Goal: Information Seeking & Learning: Learn about a topic

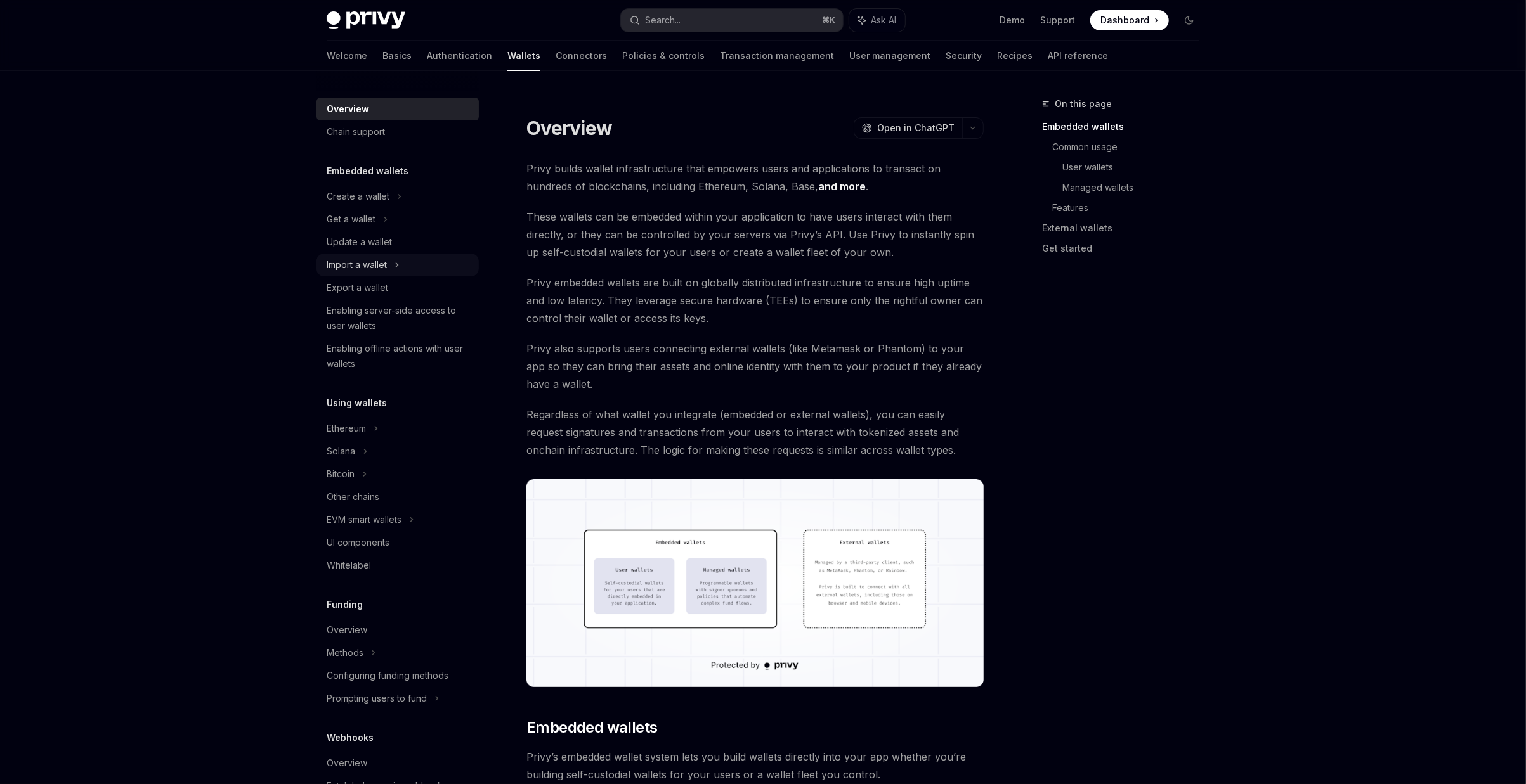
click at [364, 270] on div "Import a wallet" at bounding box center [357, 264] width 61 height 15
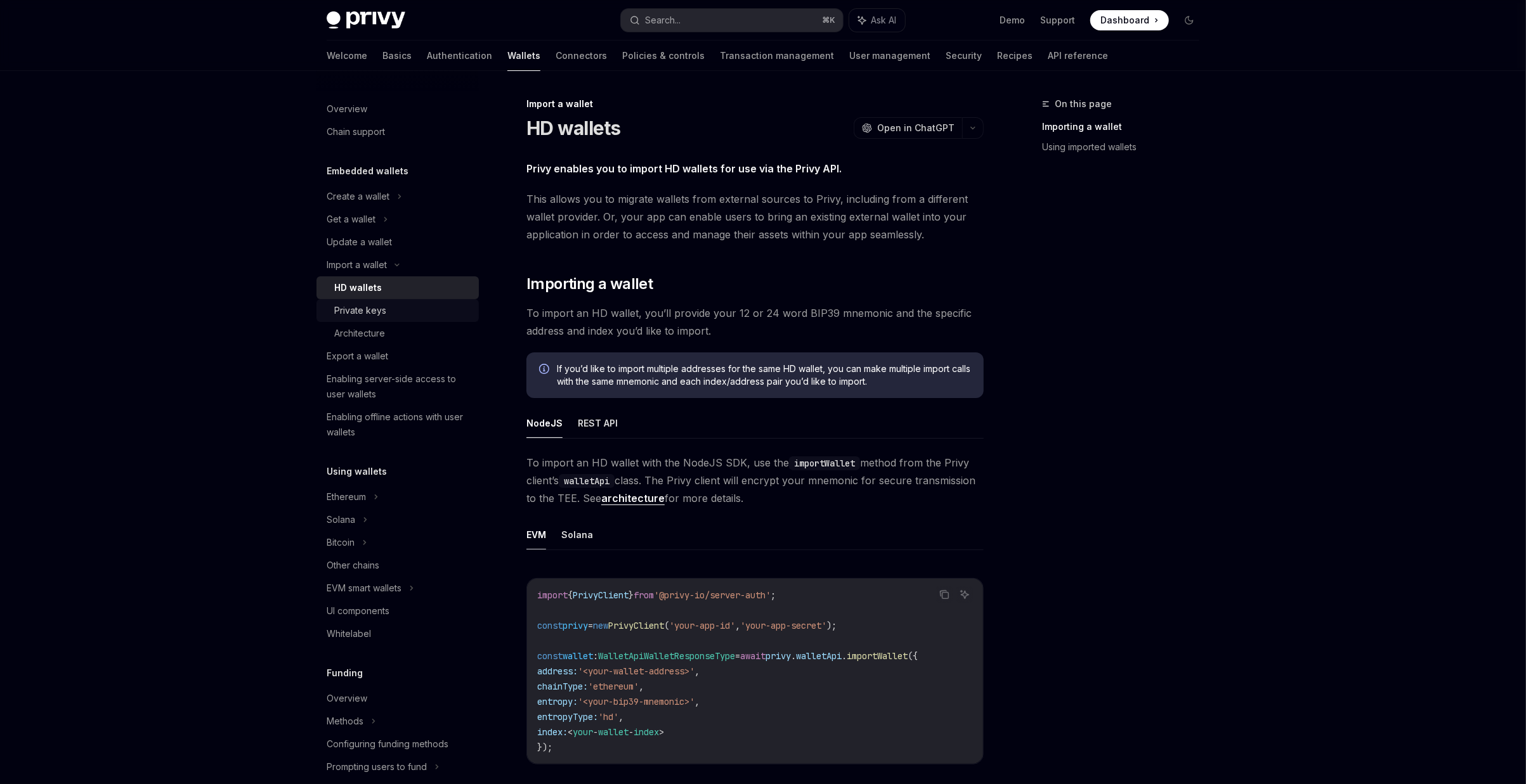
click at [369, 312] on div "Private keys" at bounding box center [360, 310] width 52 height 15
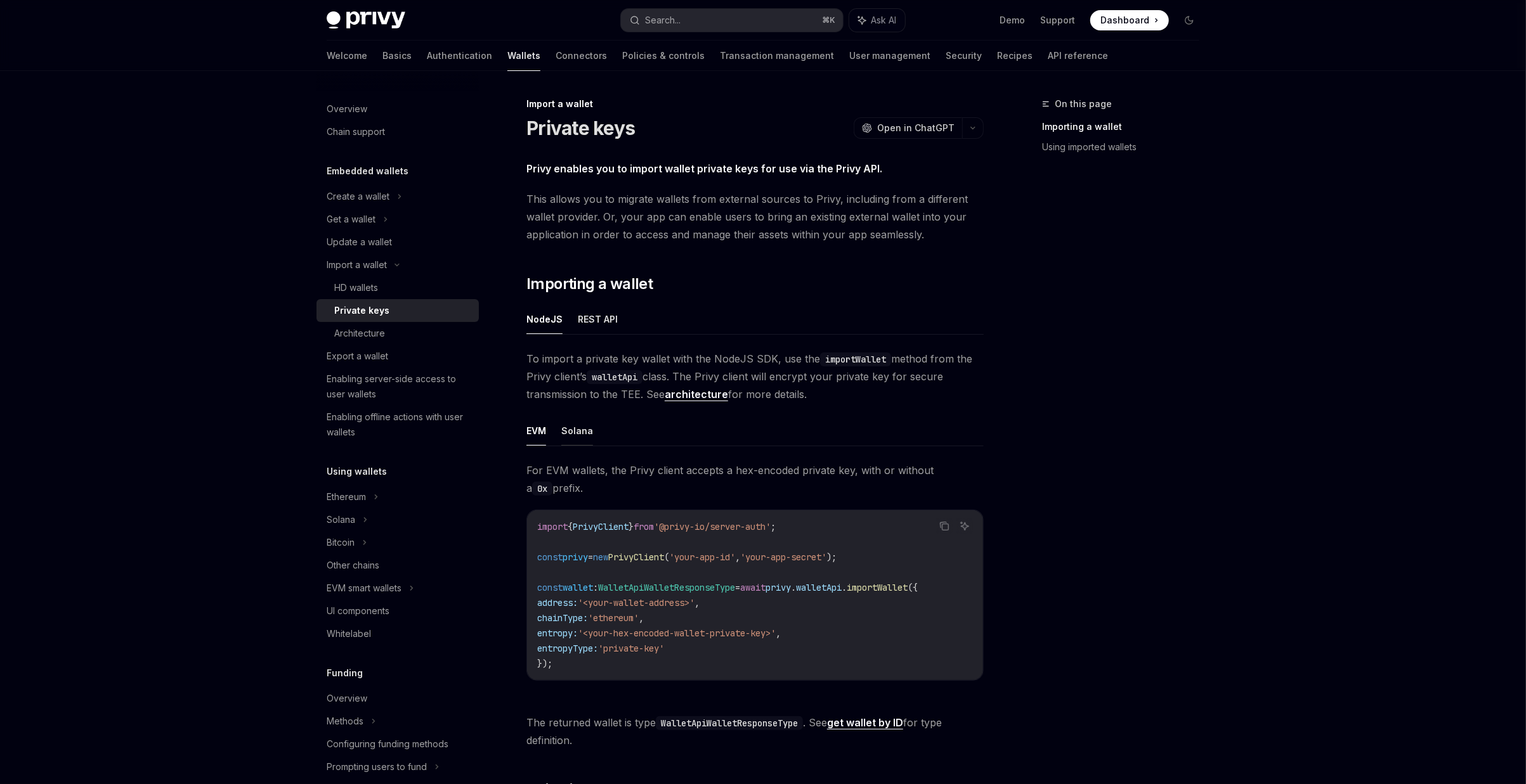
click at [581, 431] on button "Solana" at bounding box center [577, 431] width 31 height 30
type textarea "*"
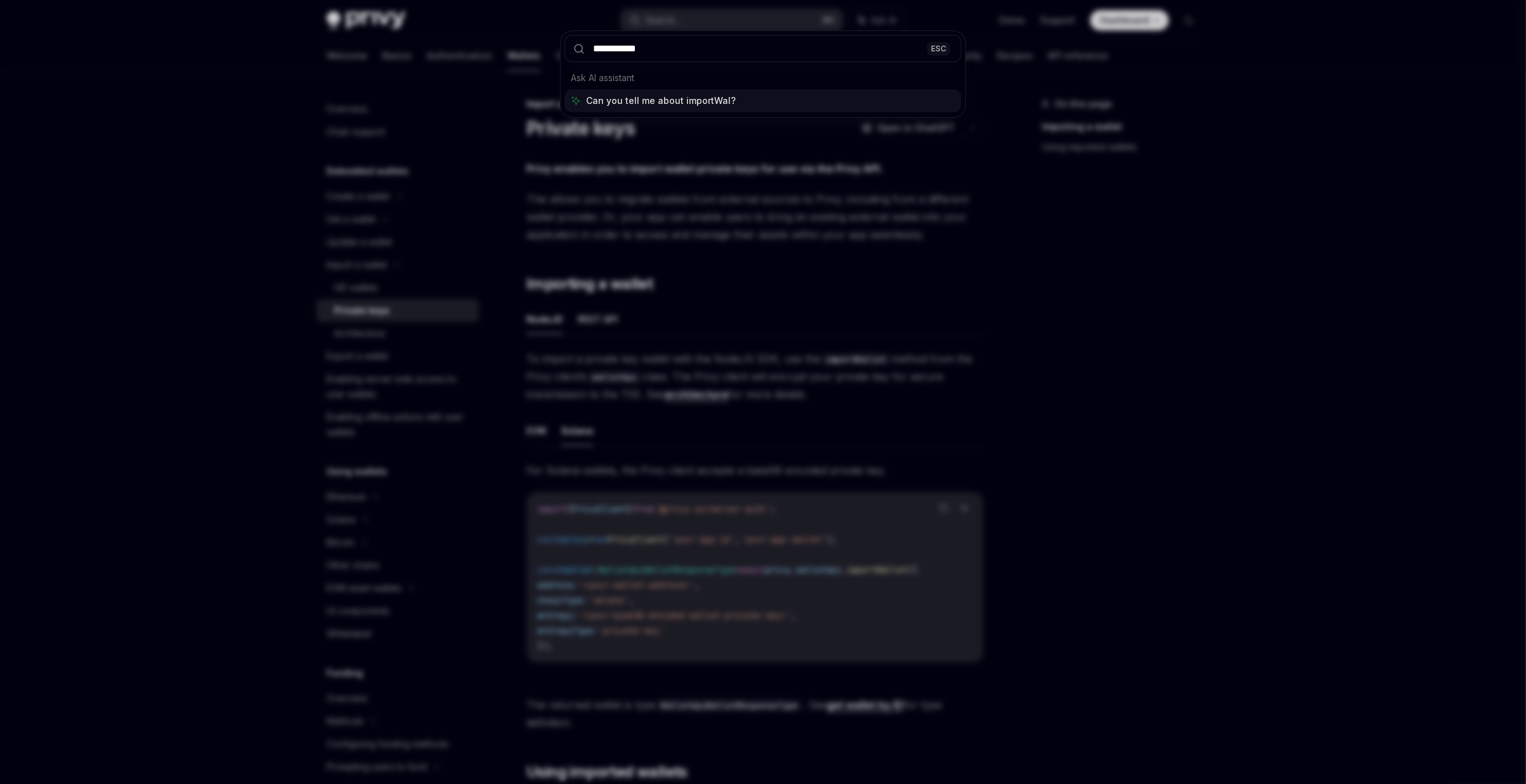
type input "**********"
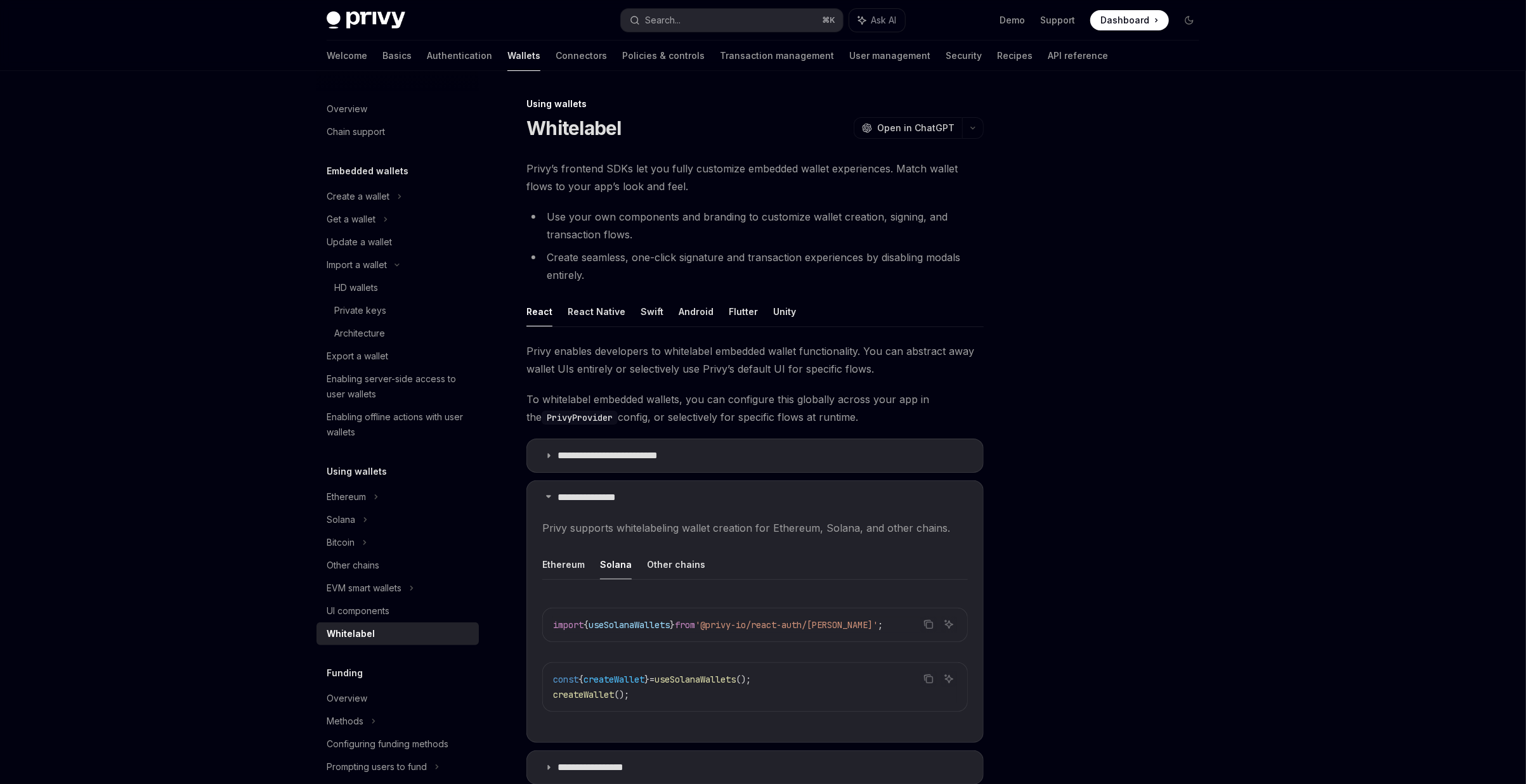
scroll to position [236, 0]
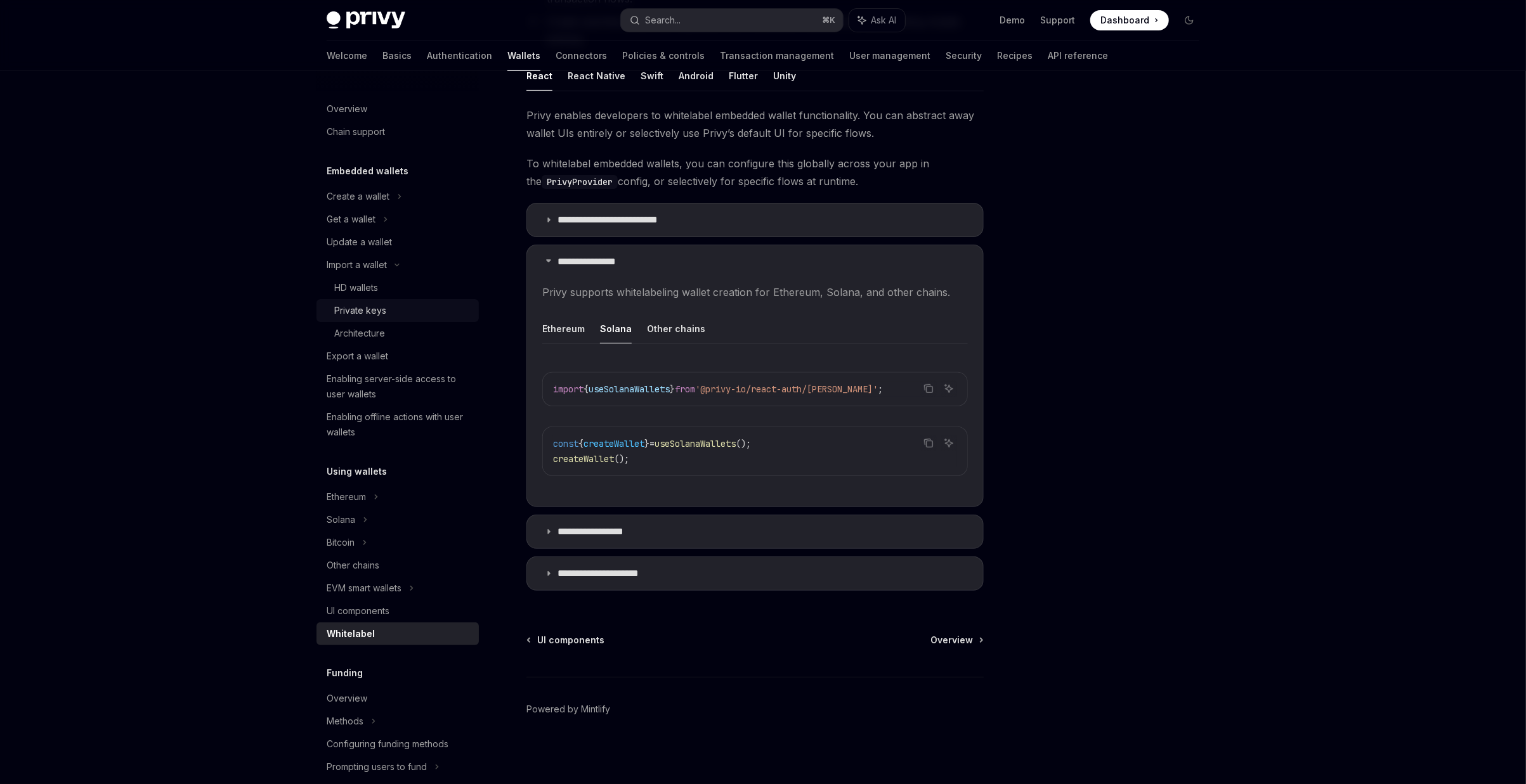
click at [381, 312] on div "Private keys" at bounding box center [360, 310] width 52 height 15
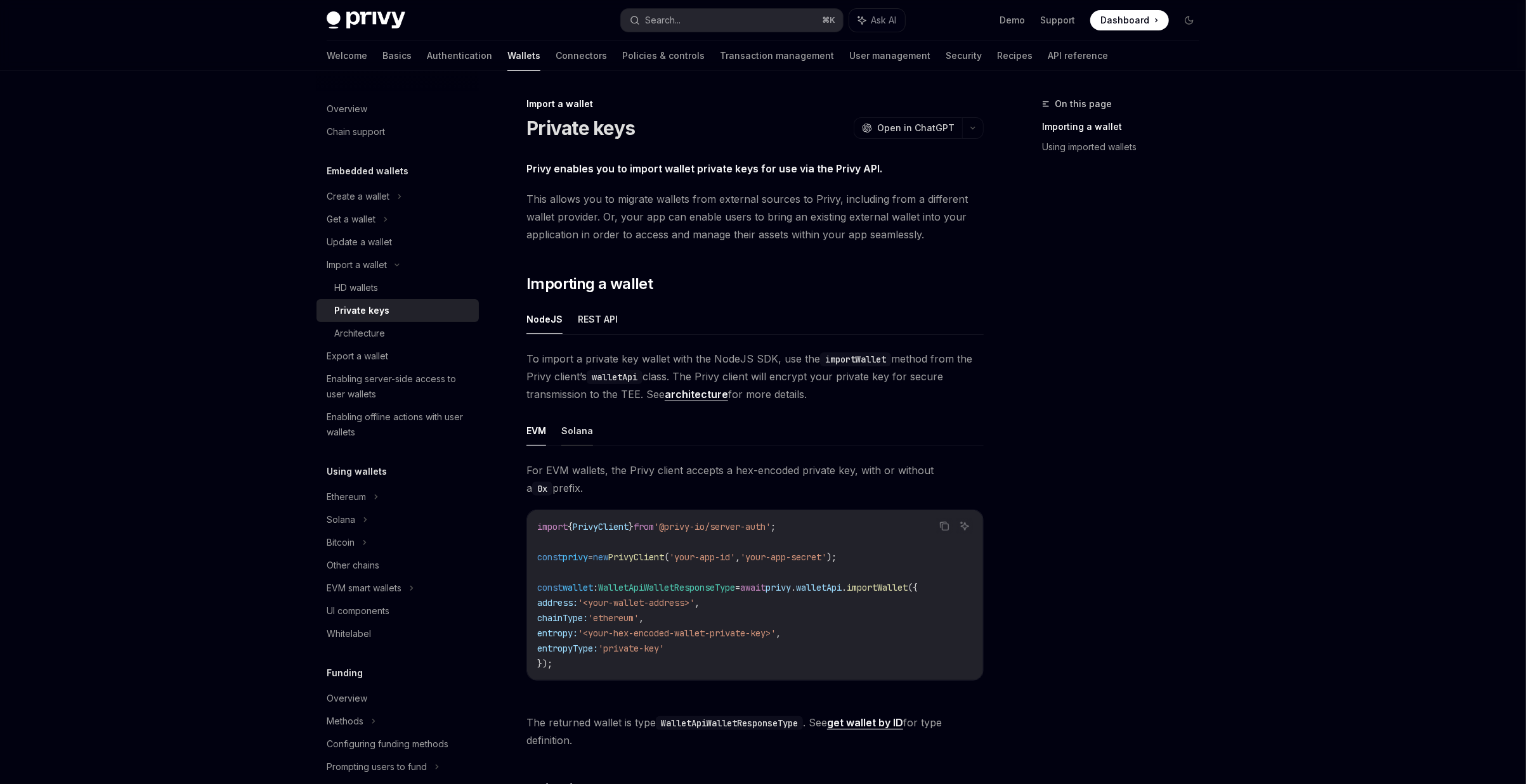
click at [585, 431] on button "Solana" at bounding box center [577, 431] width 31 height 30
type textarea "*"
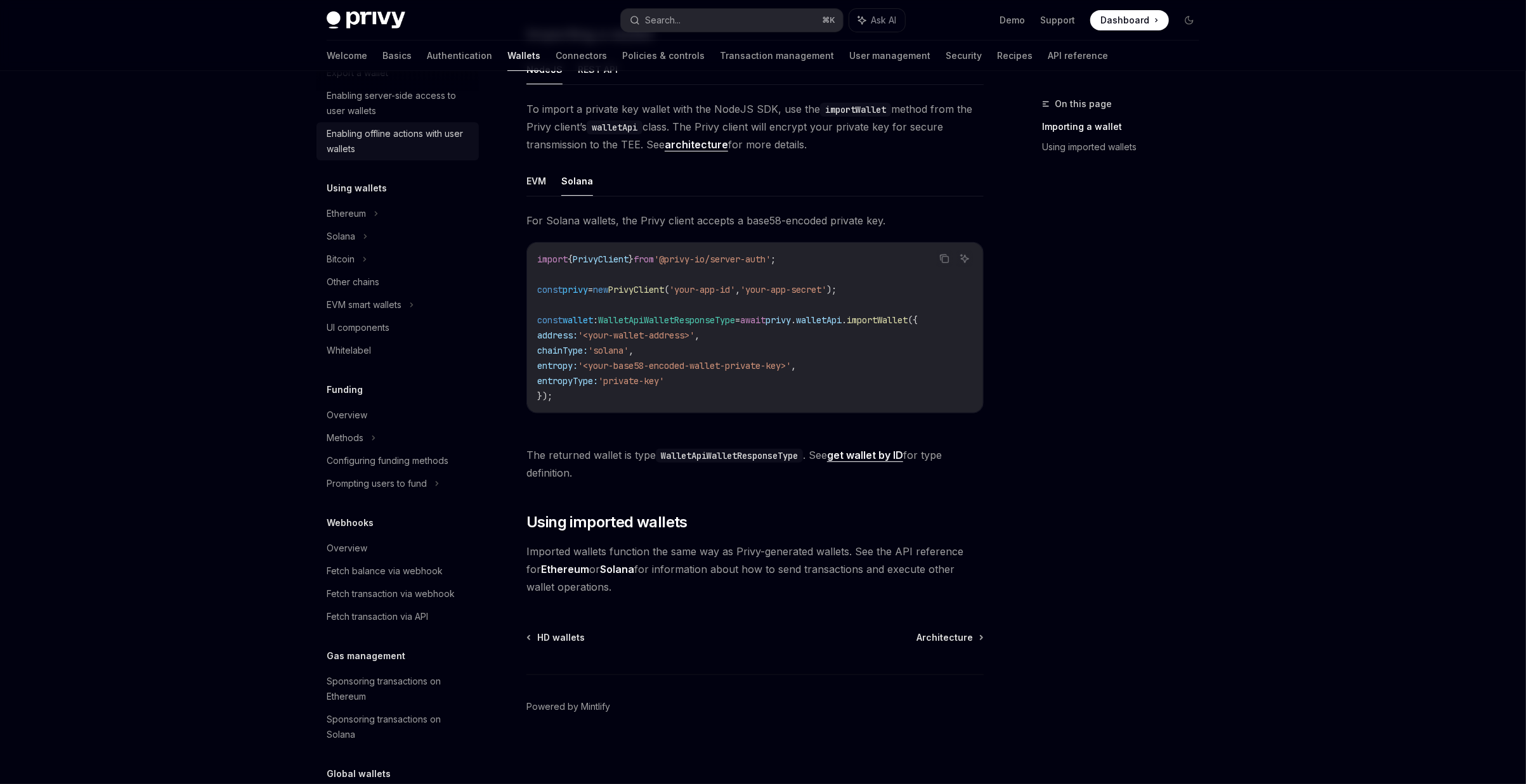
scroll to position [308, 0]
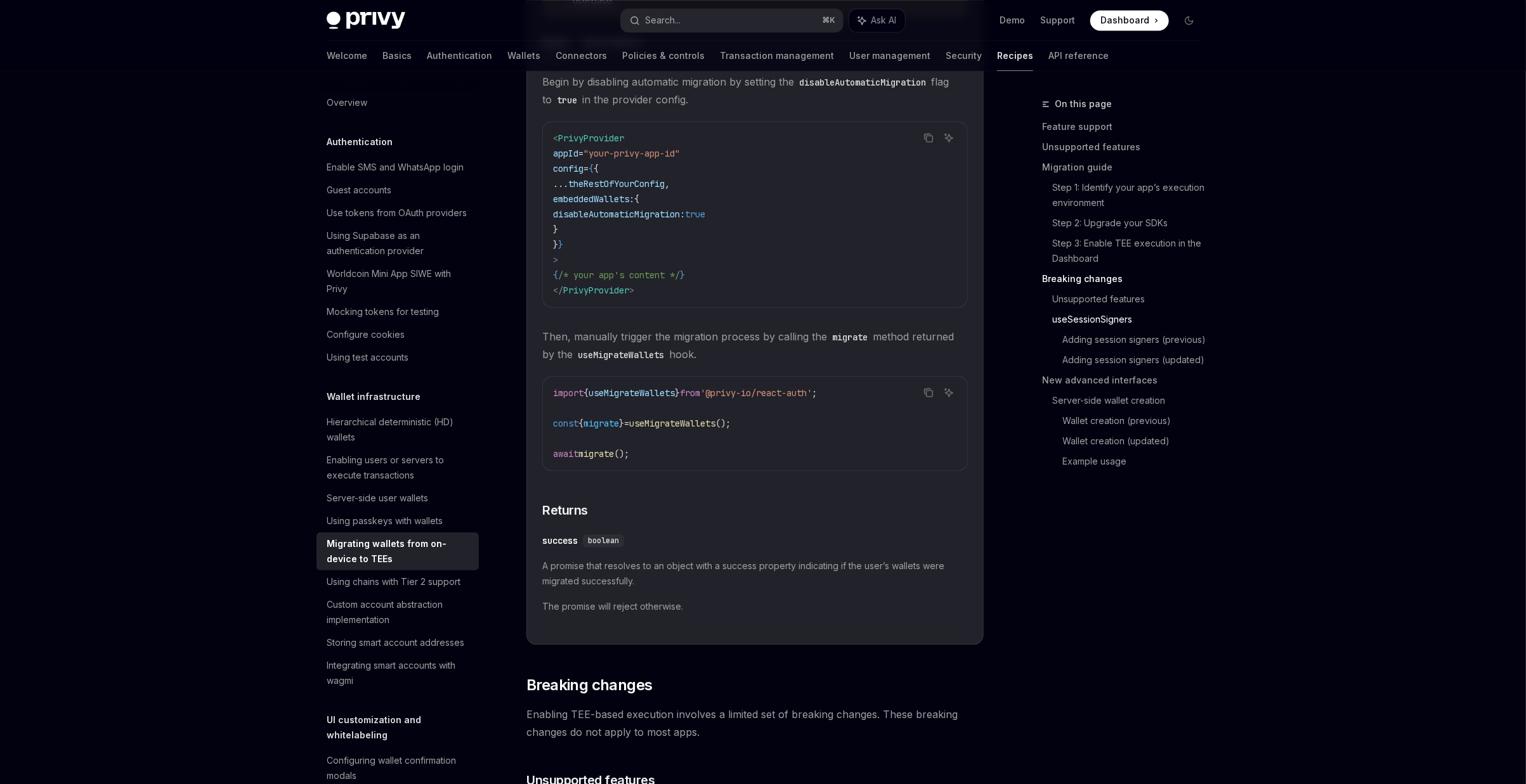
scroll to position [2331, 0]
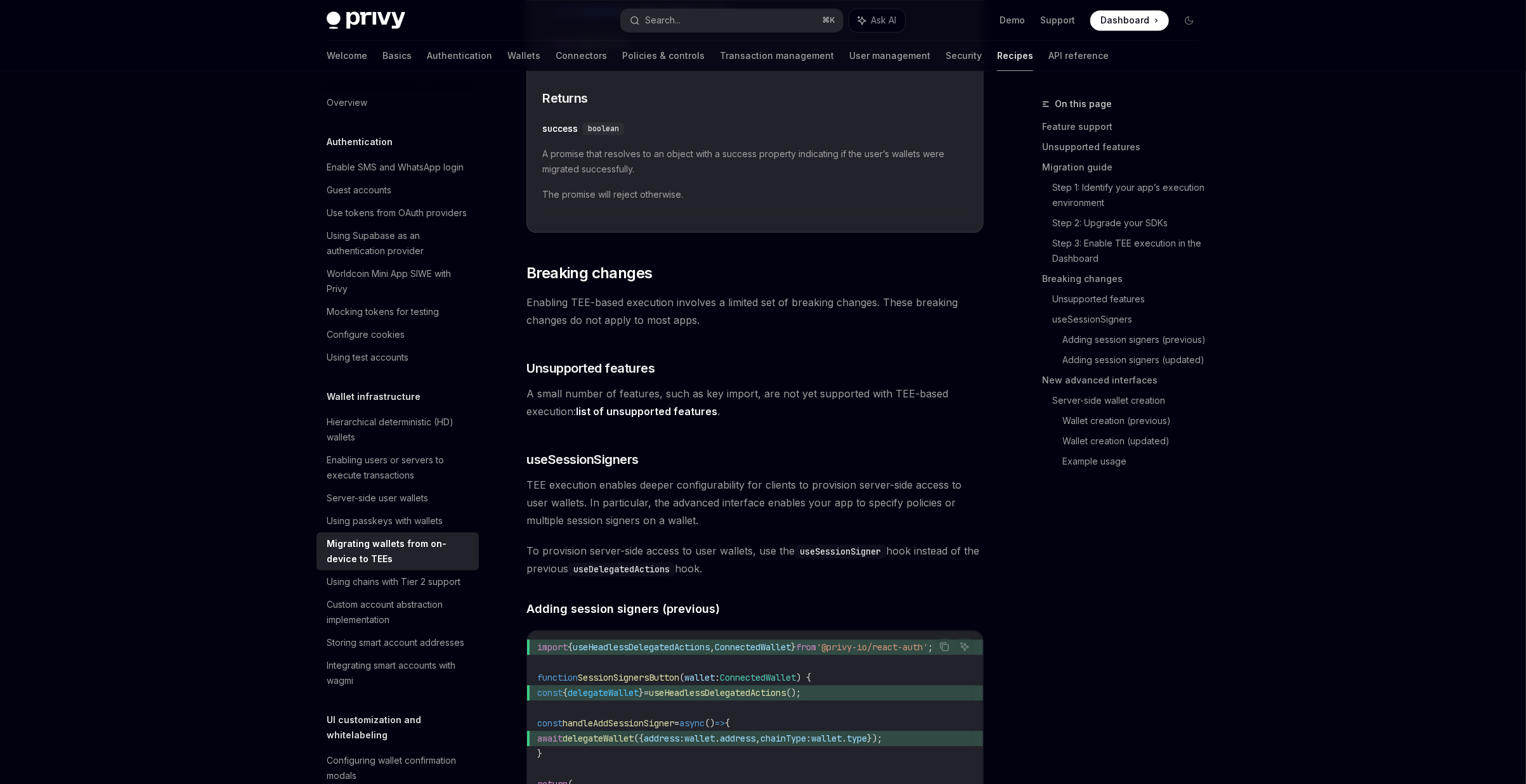
click at [685, 410] on link "list of unsupported features" at bounding box center [646, 412] width 142 height 13
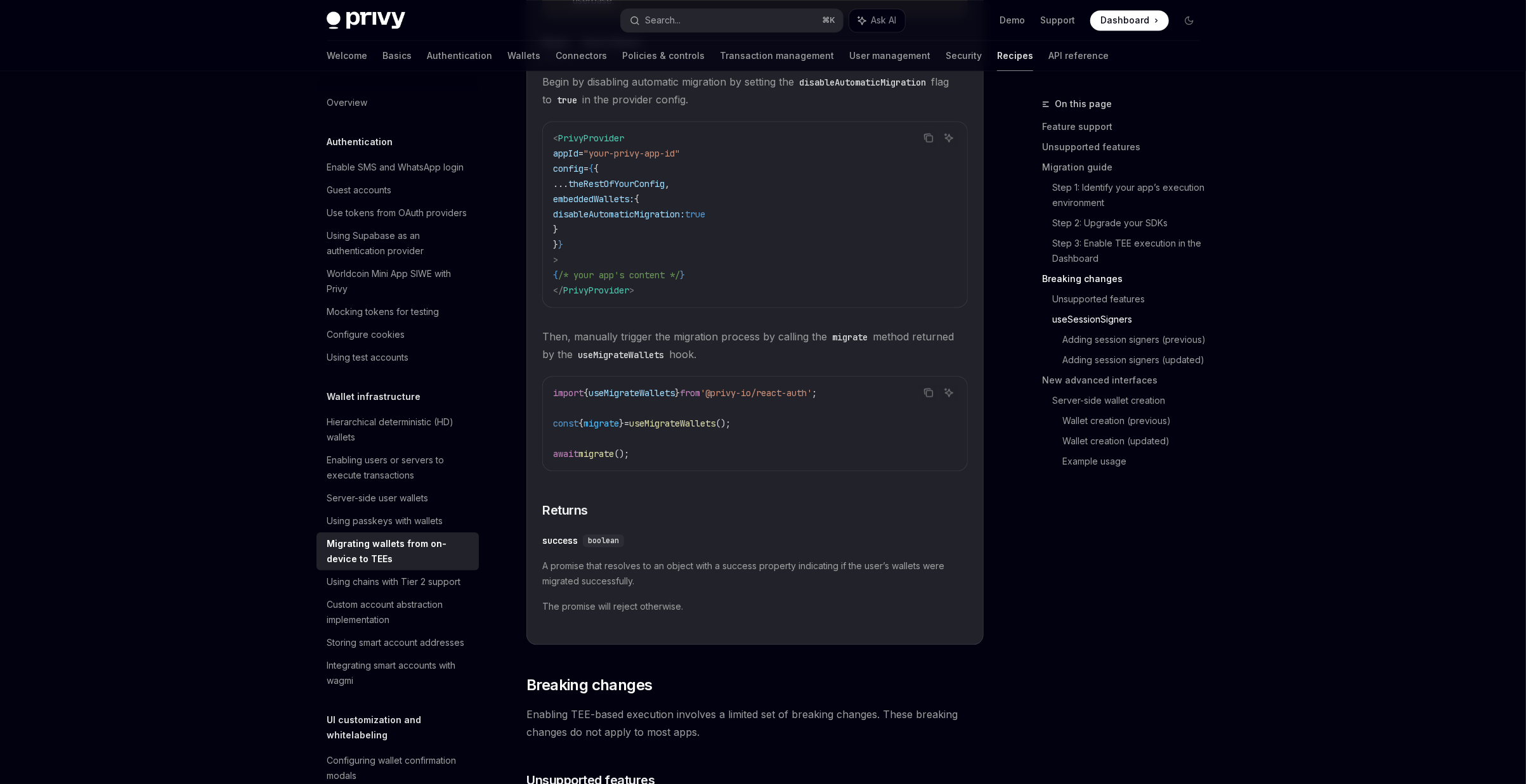
scroll to position [2331, 0]
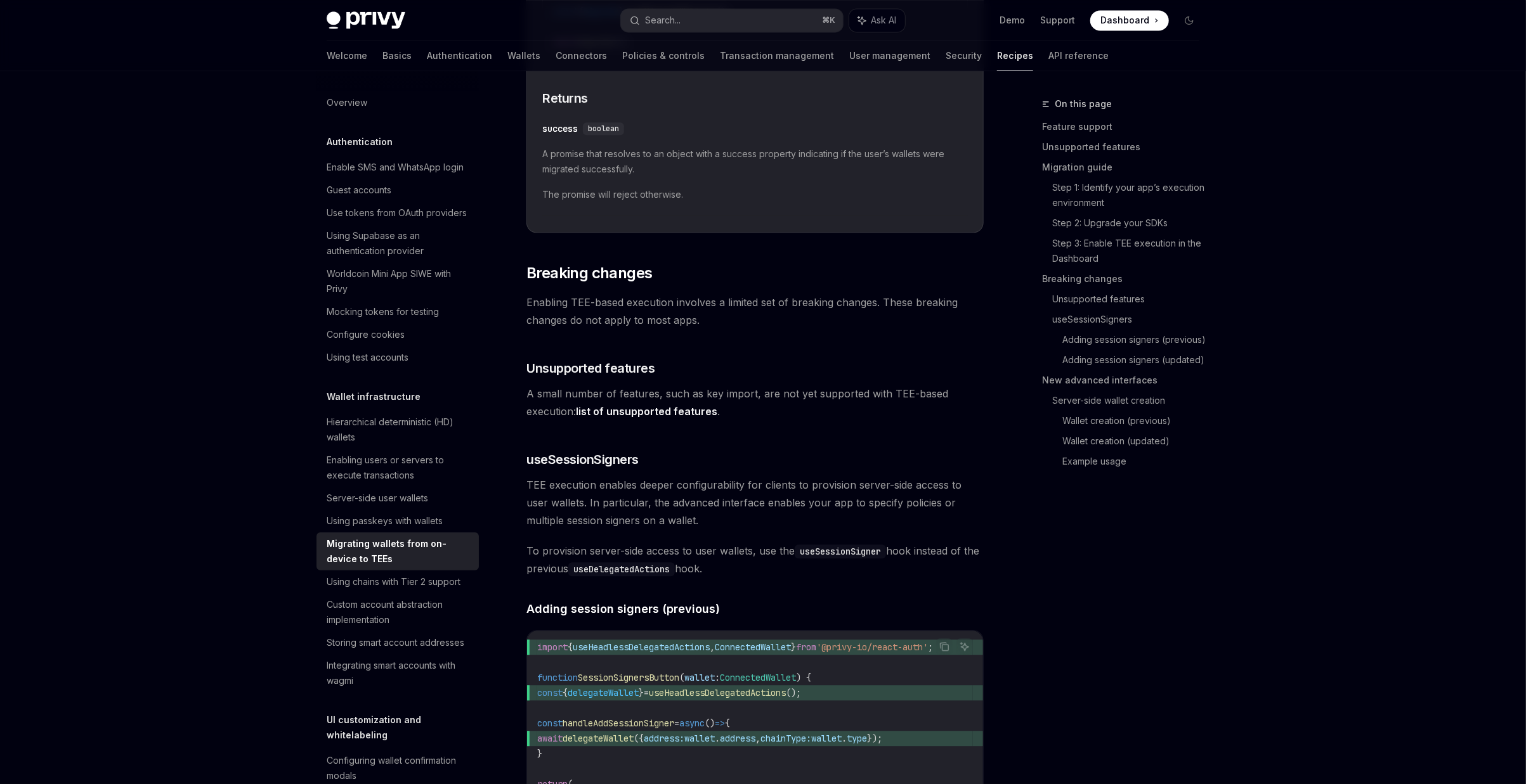
click at [662, 412] on link "list of unsupported features" at bounding box center [646, 412] width 142 height 13
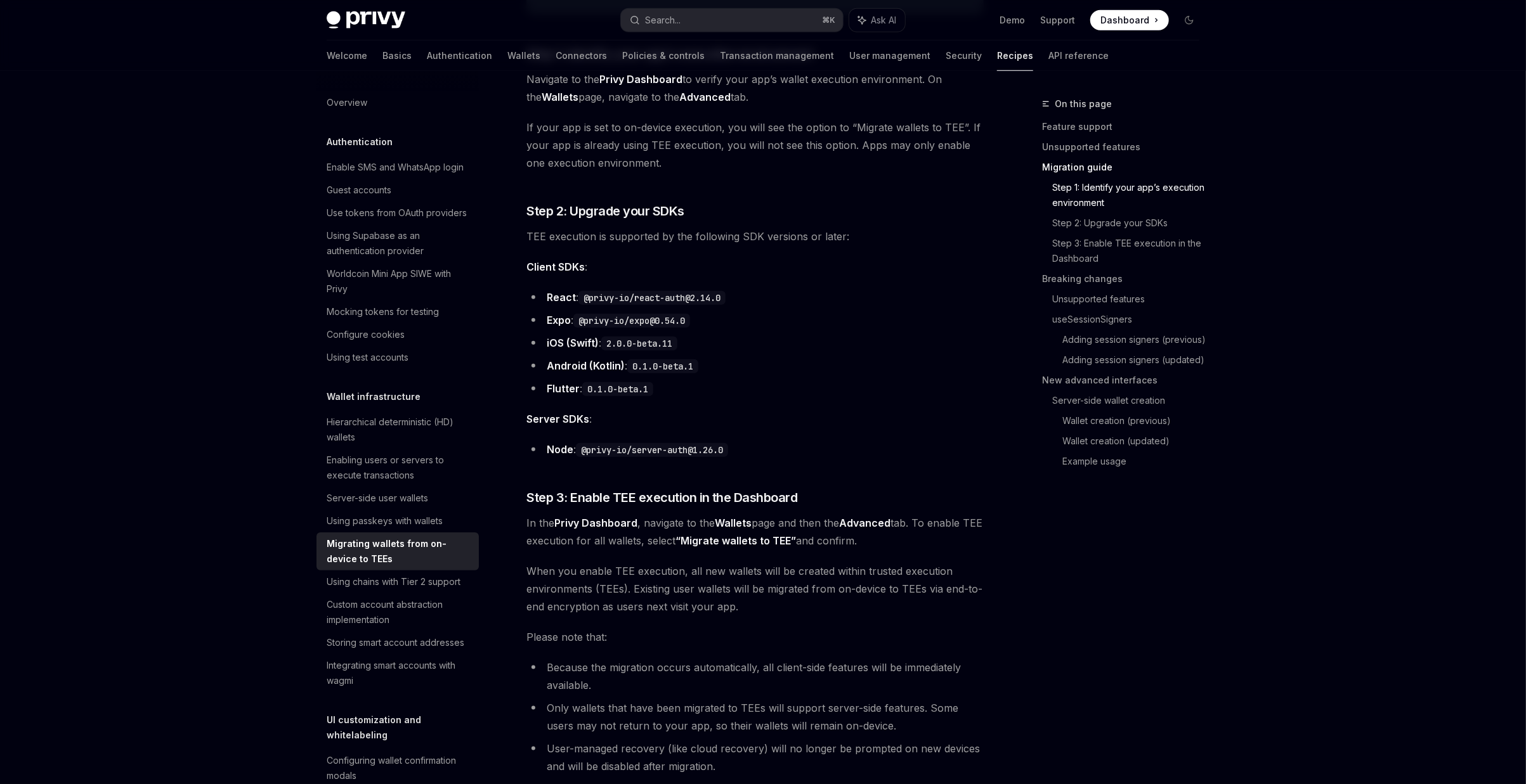
scroll to position [479, 0]
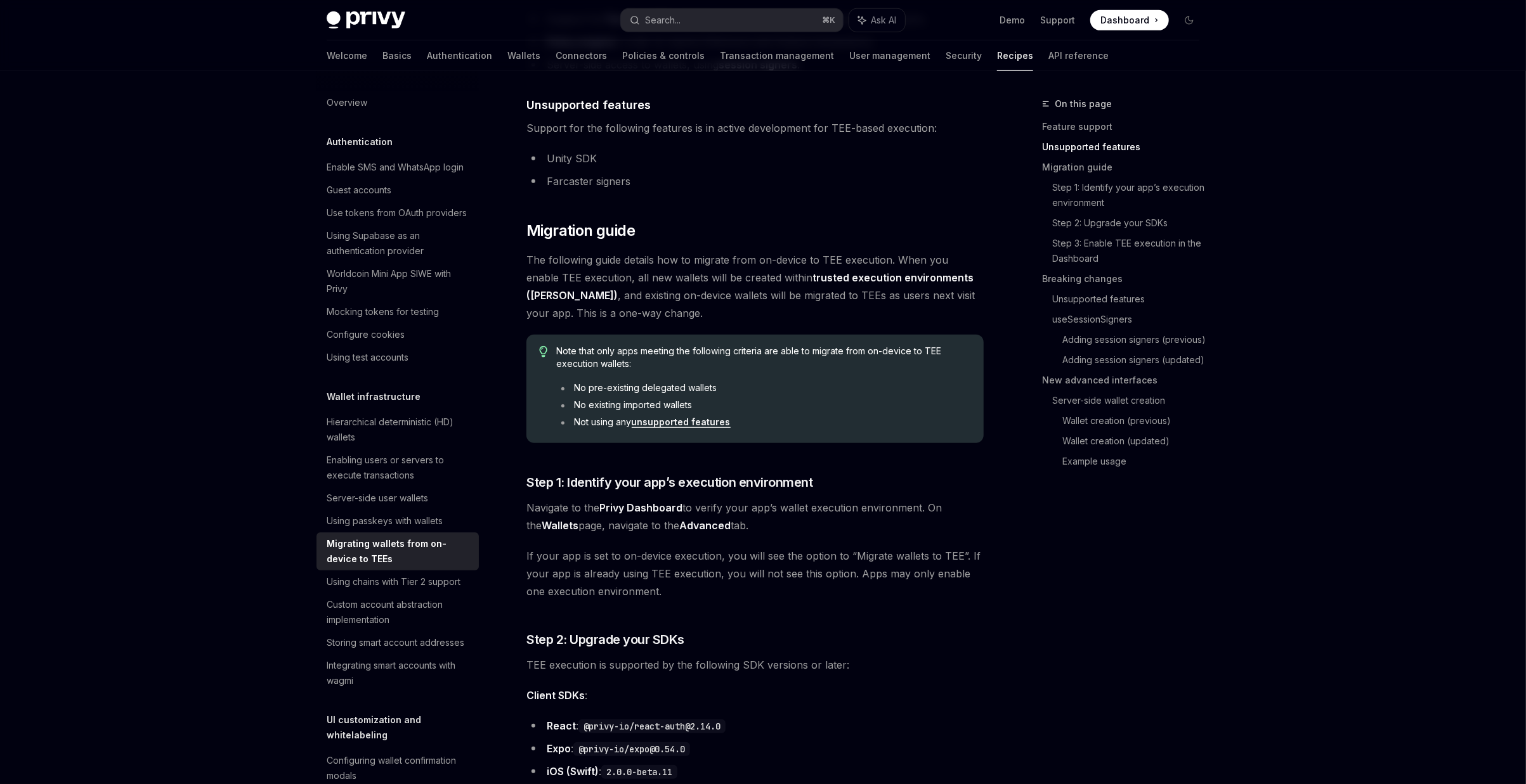
click at [661, 428] on li "Not using any unsupported features" at bounding box center [764, 422] width 414 height 13
click at [662, 425] on link "unsupported features" at bounding box center [681, 422] width 99 height 11
click at [507, 64] on link "Wallets" at bounding box center [524, 56] width 33 height 31
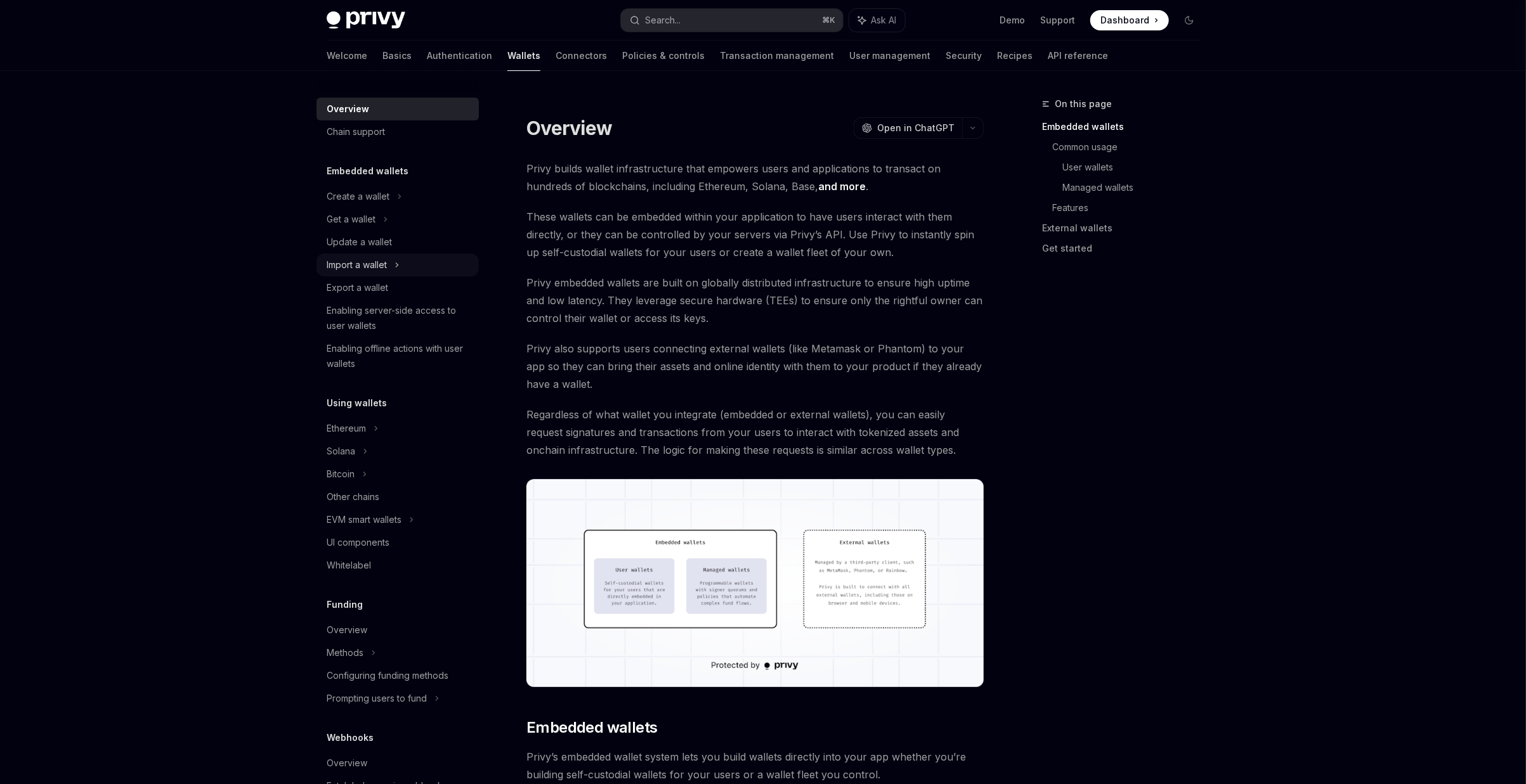
click at [381, 266] on div "Import a wallet" at bounding box center [357, 264] width 61 height 15
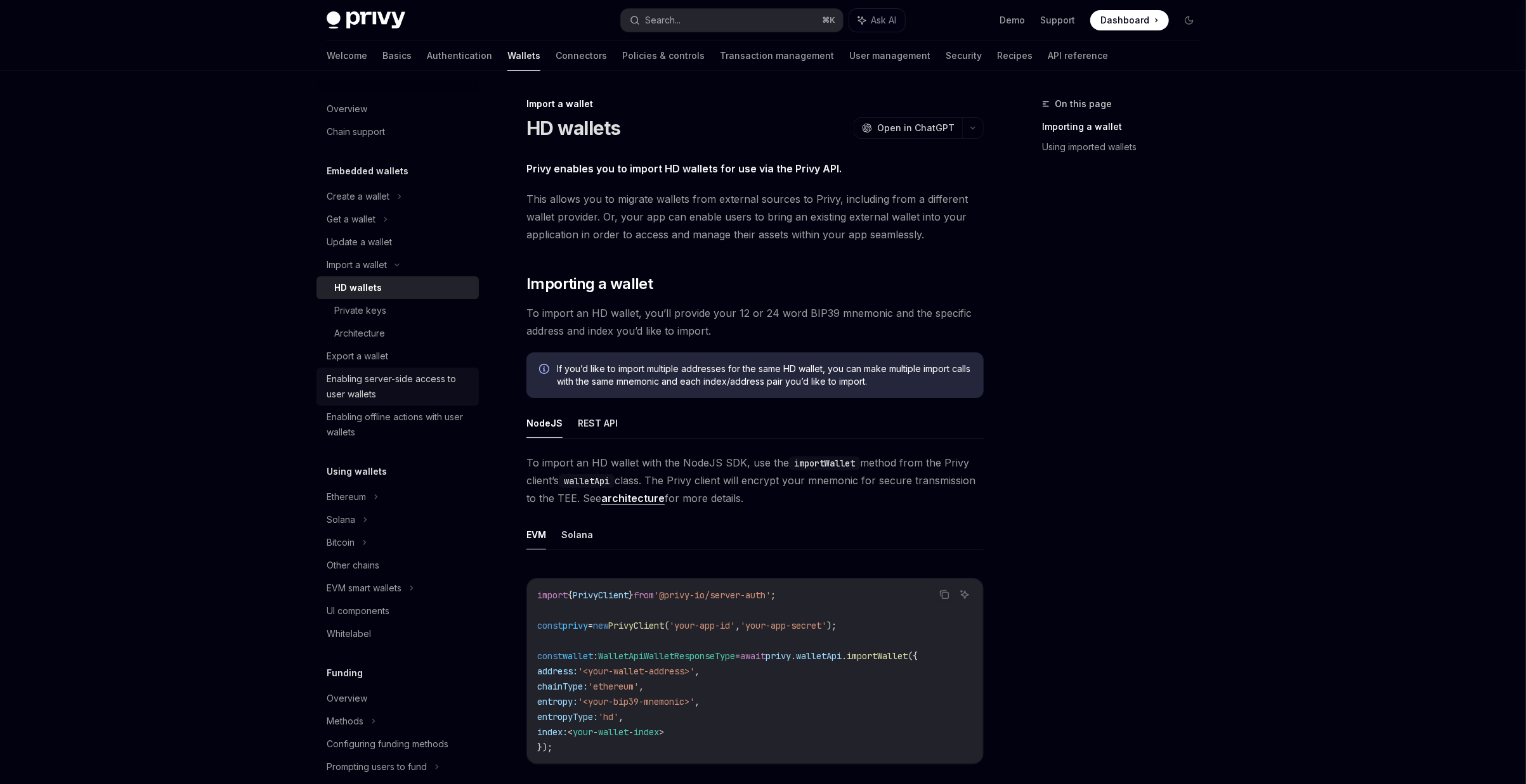
click at [373, 385] on div "Enabling server-side access to user wallets" at bounding box center [399, 386] width 145 height 31
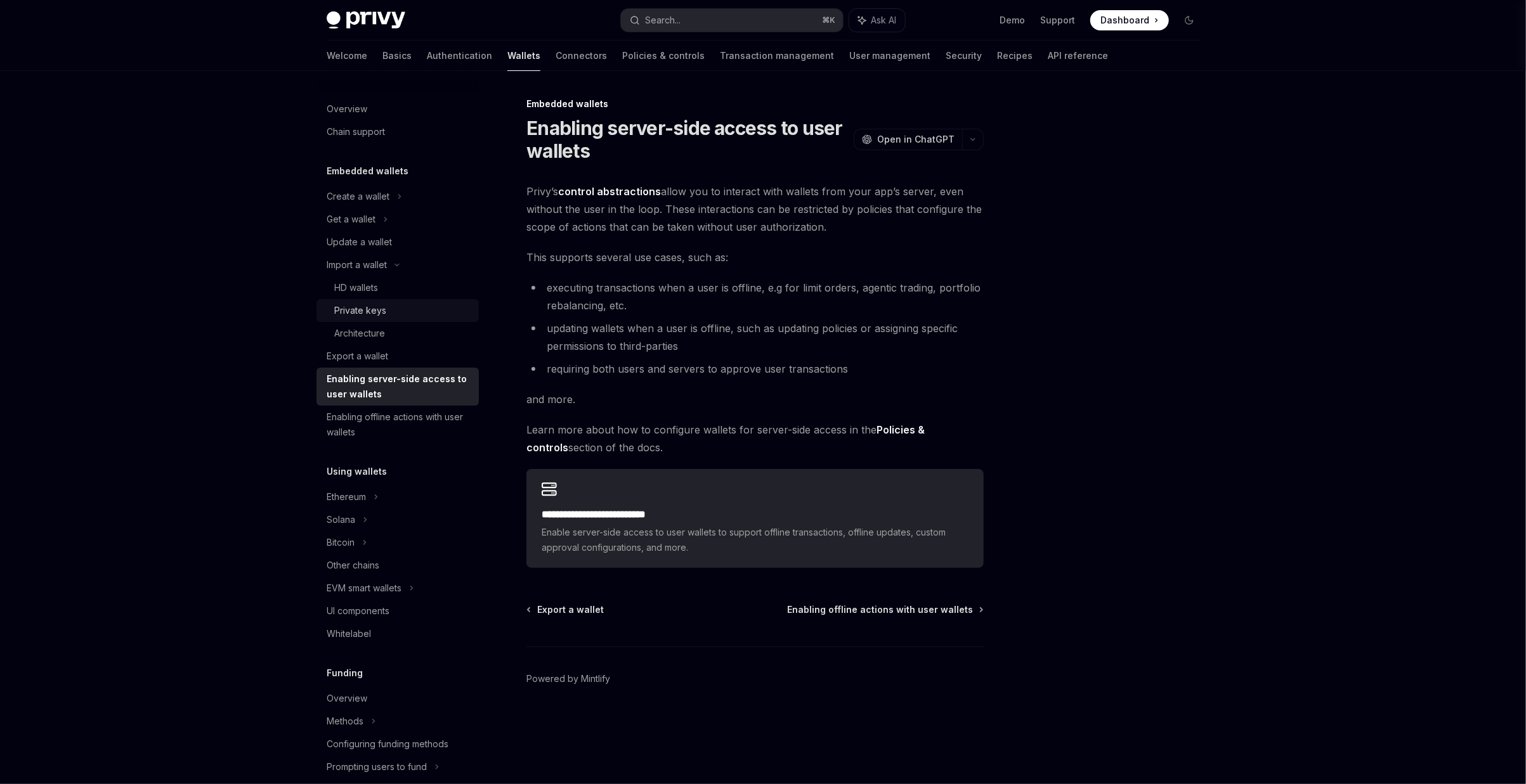
click at [373, 305] on div "Private keys" at bounding box center [360, 310] width 52 height 15
type textarea "*"
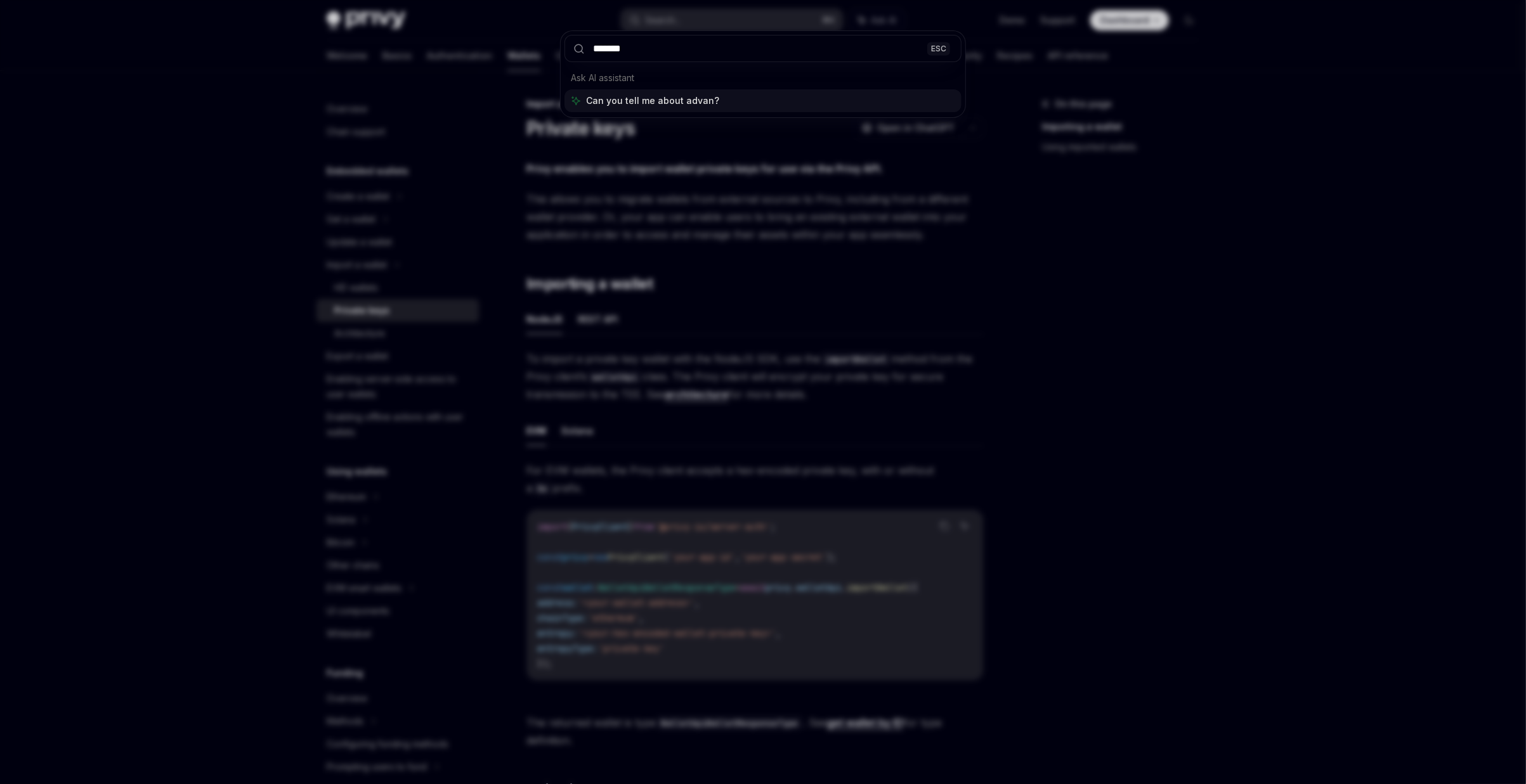
type input "********"
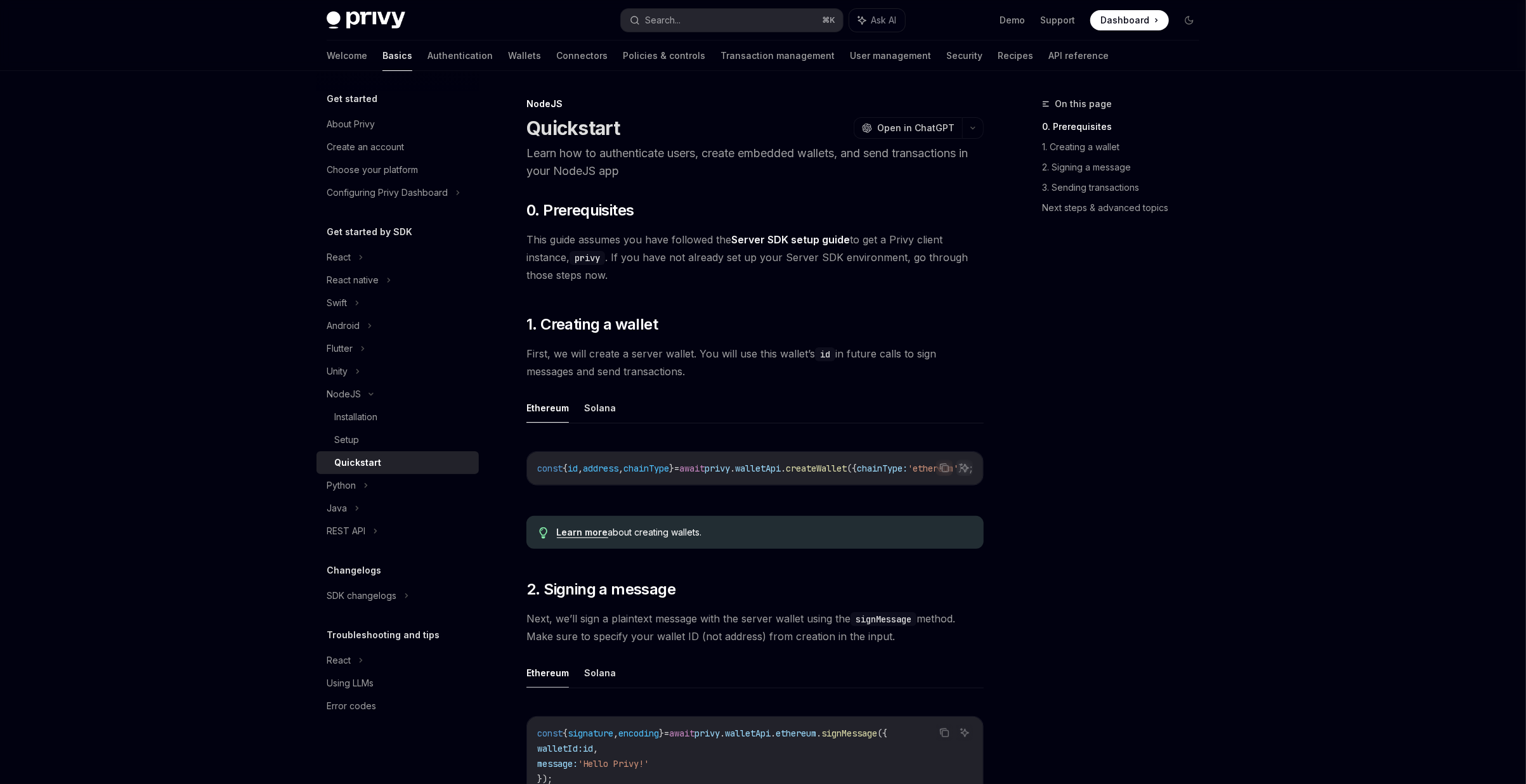
type textarea "*"
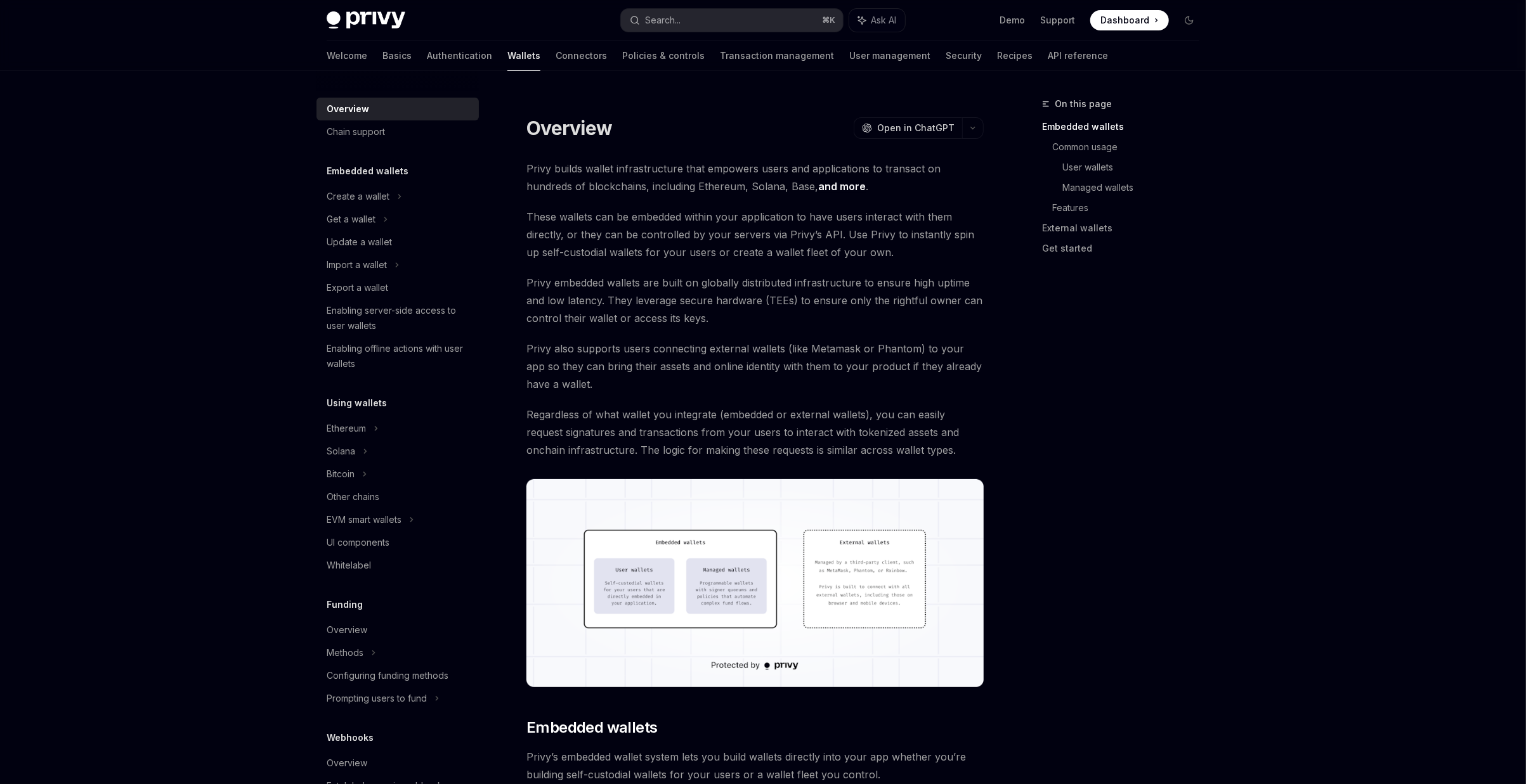
click at [1137, 13] on span at bounding box center [1129, 20] width 79 height 20
click at [441, 357] on div "Enabling offline actions with user wallets" at bounding box center [399, 356] width 145 height 31
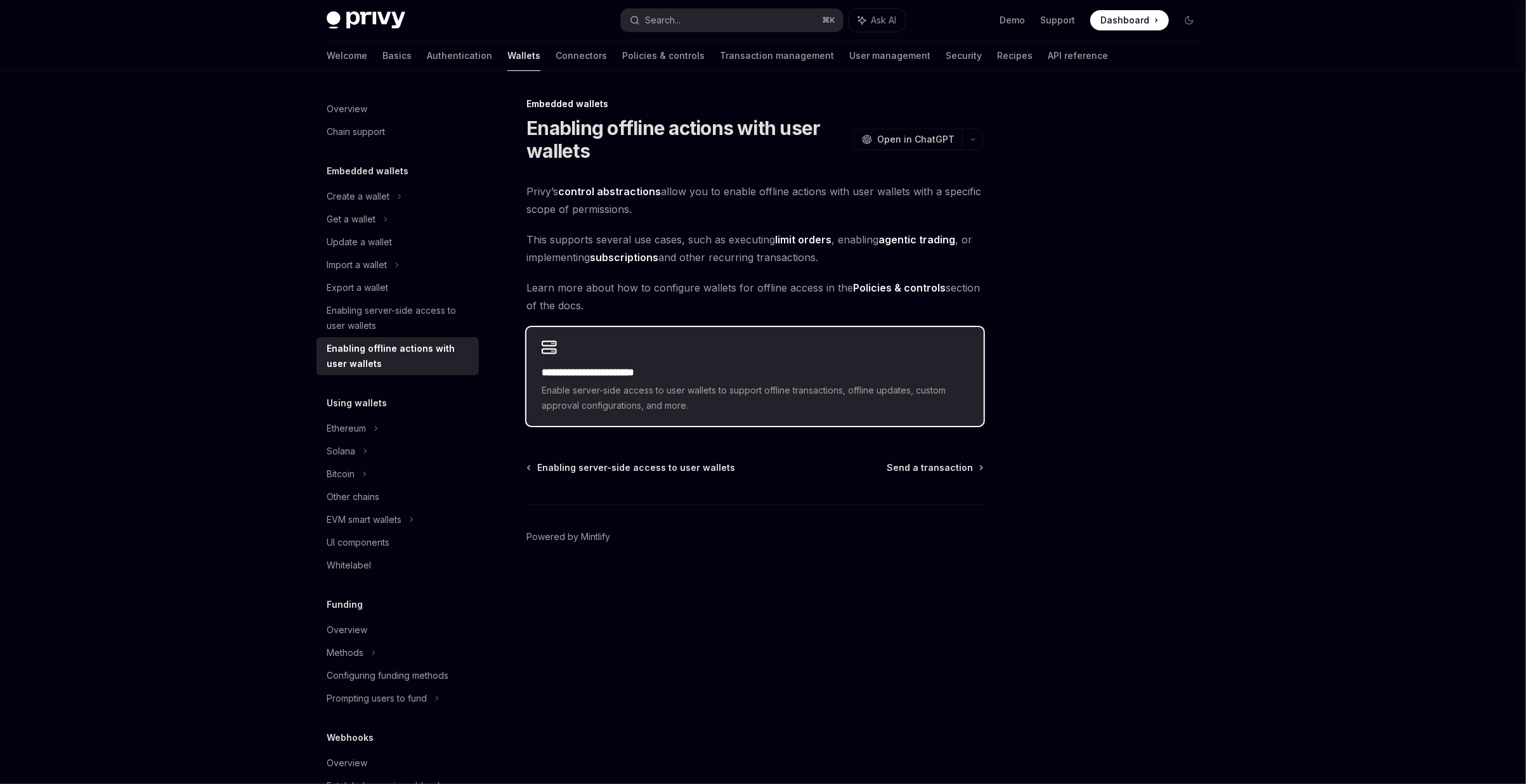
type textarea "*"
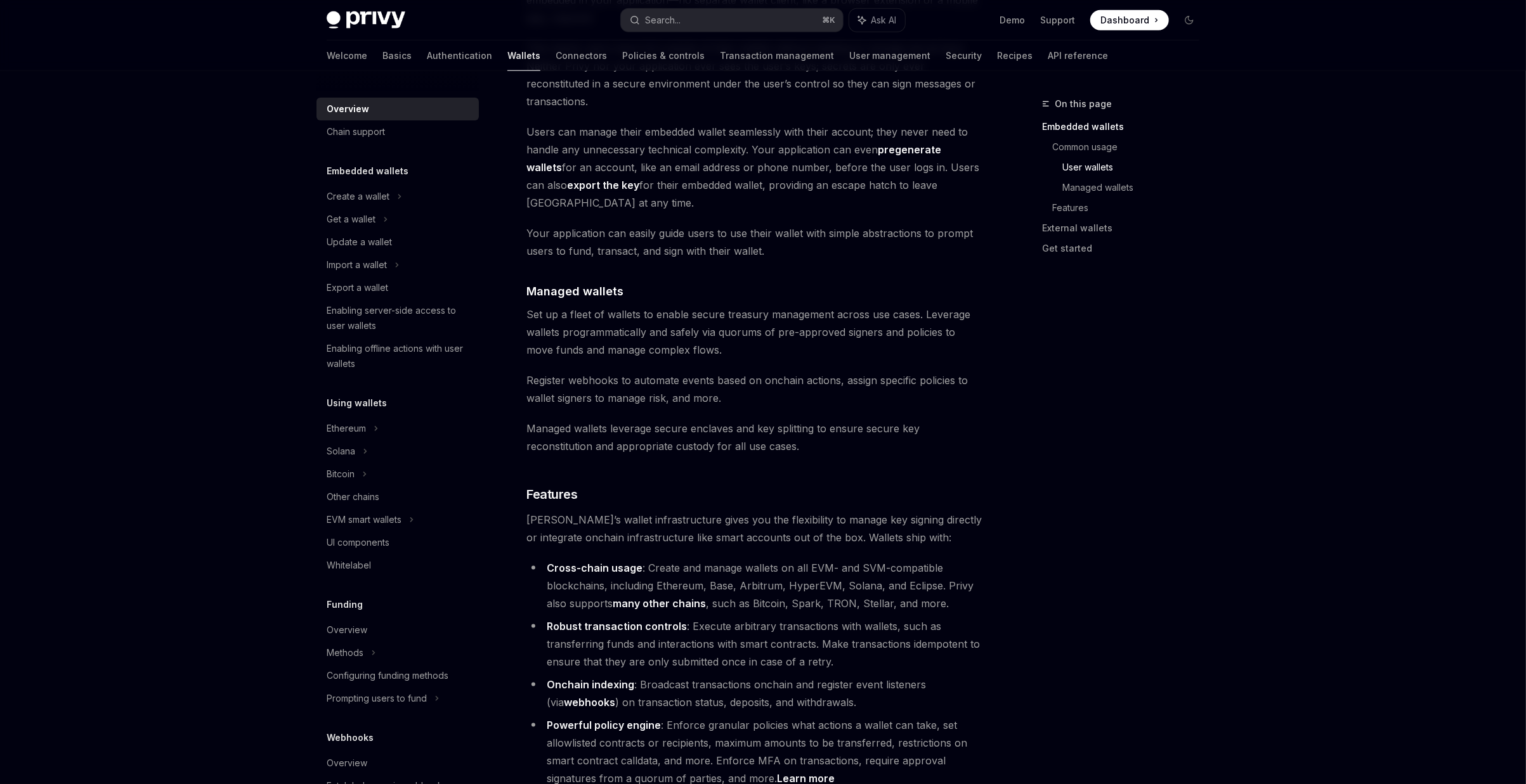
scroll to position [1098, 0]
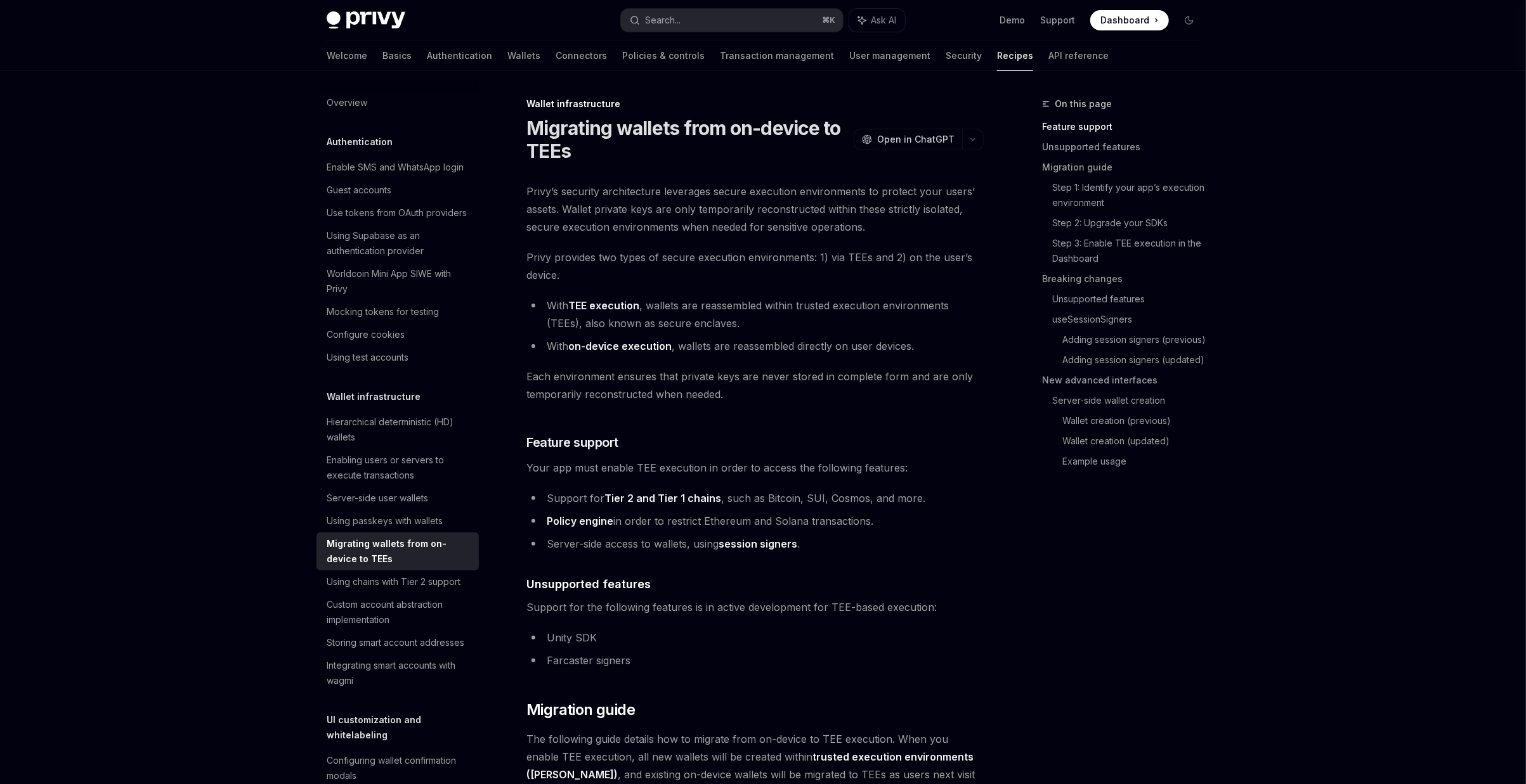
scroll to position [438, 0]
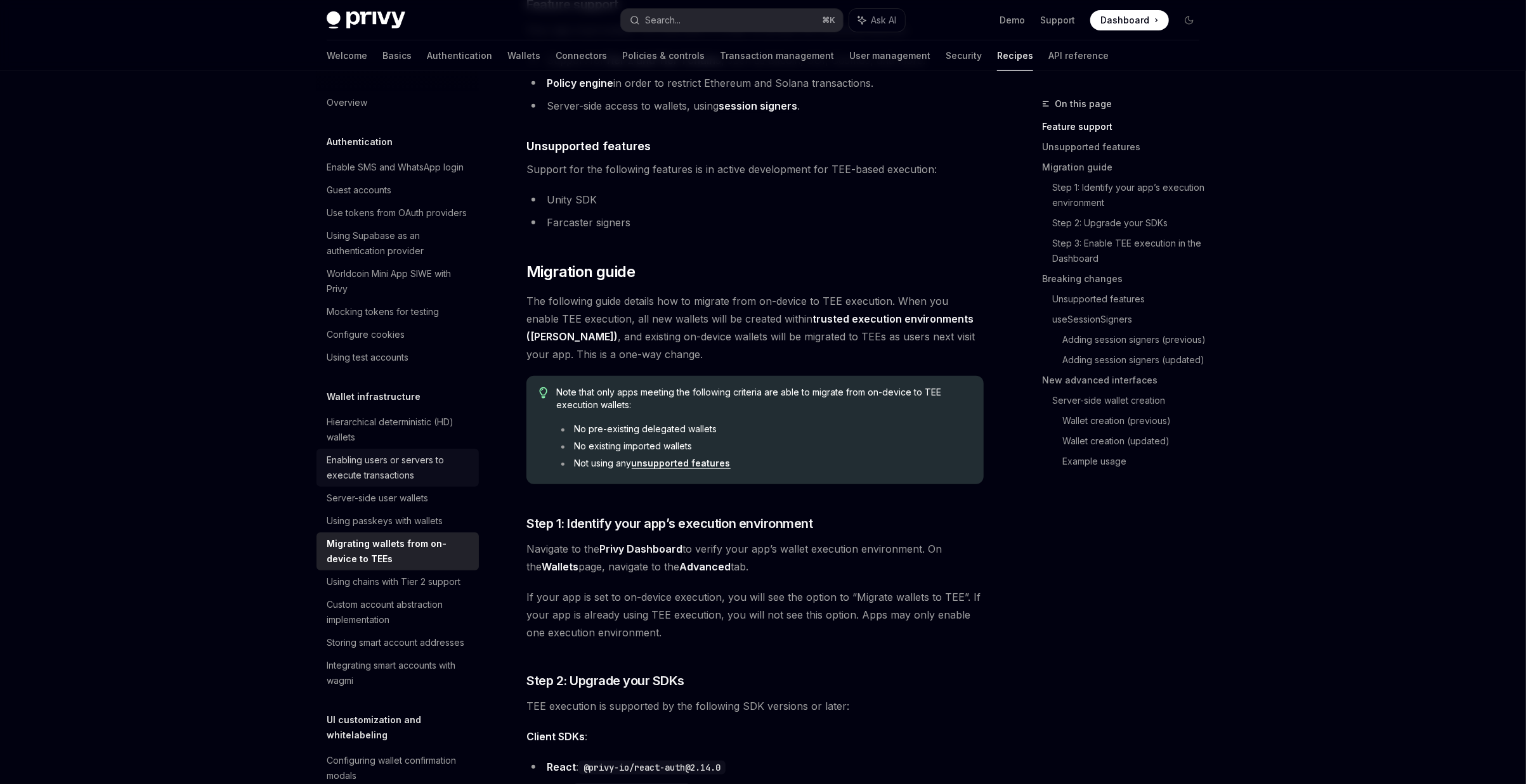
click at [408, 480] on div "Enabling users or servers to execute transactions" at bounding box center [399, 468] width 145 height 31
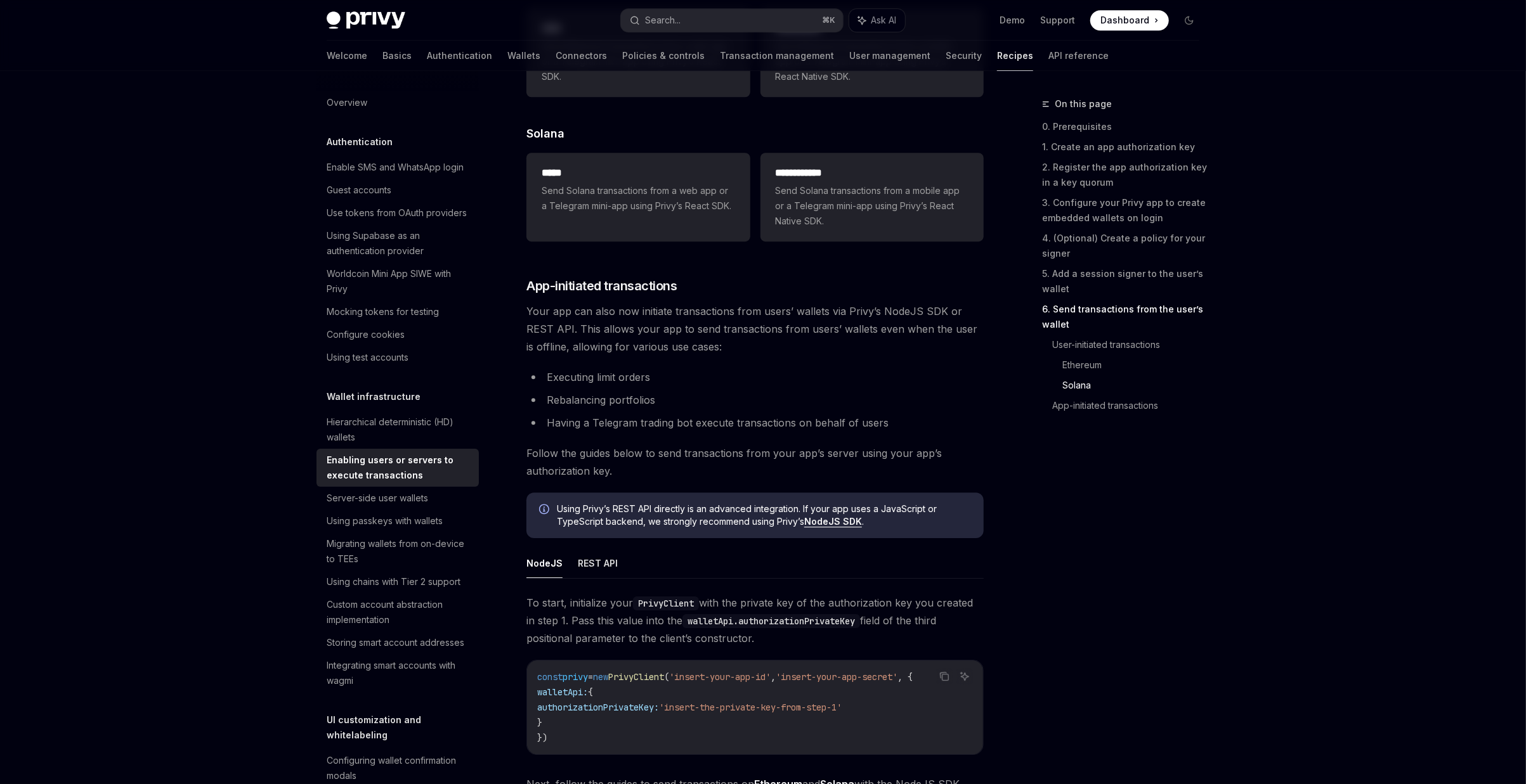
scroll to position [2712, 0]
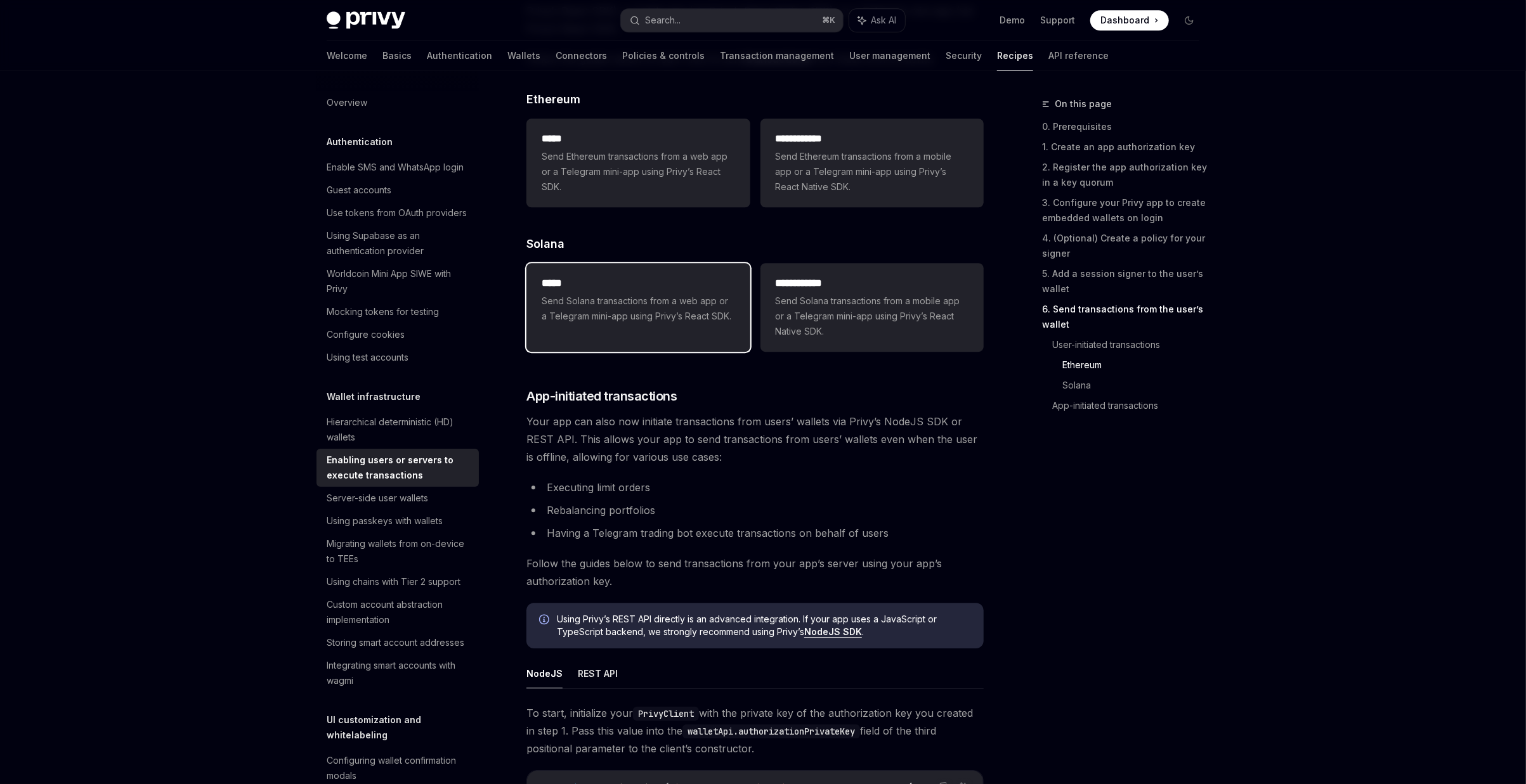
click at [666, 285] on h2 "*****" at bounding box center [638, 283] width 193 height 15
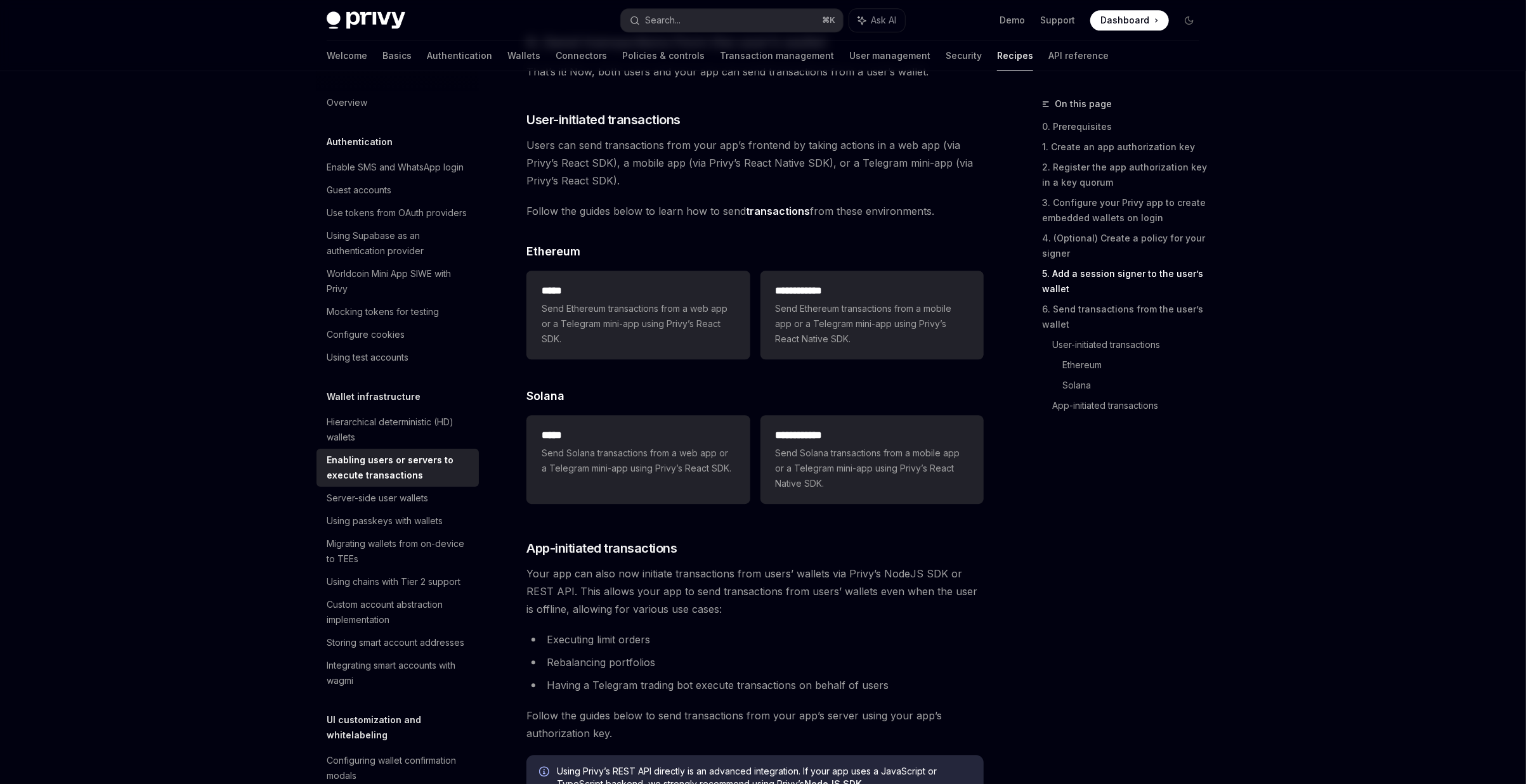
scroll to position [2712, 0]
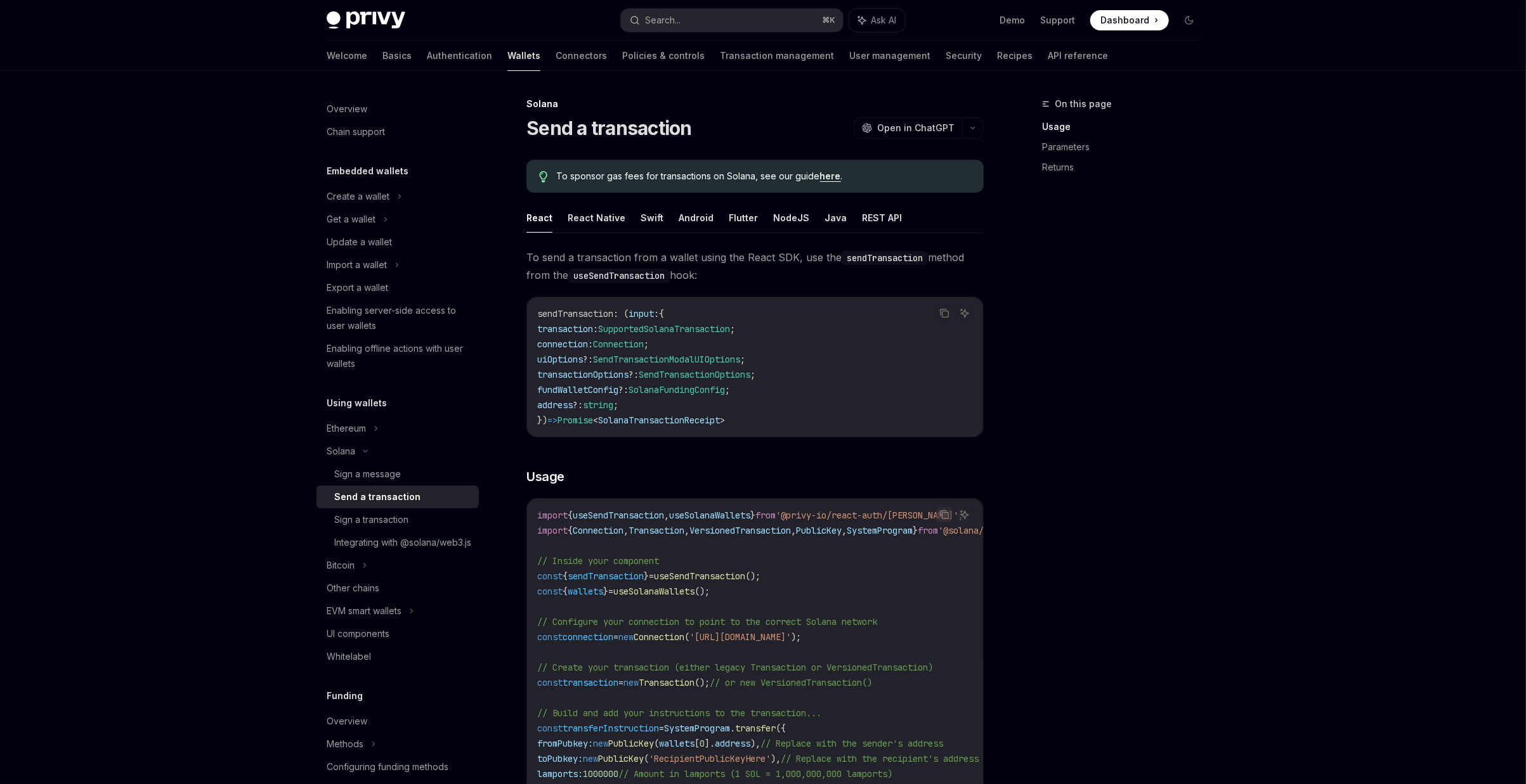
type textarea "*"
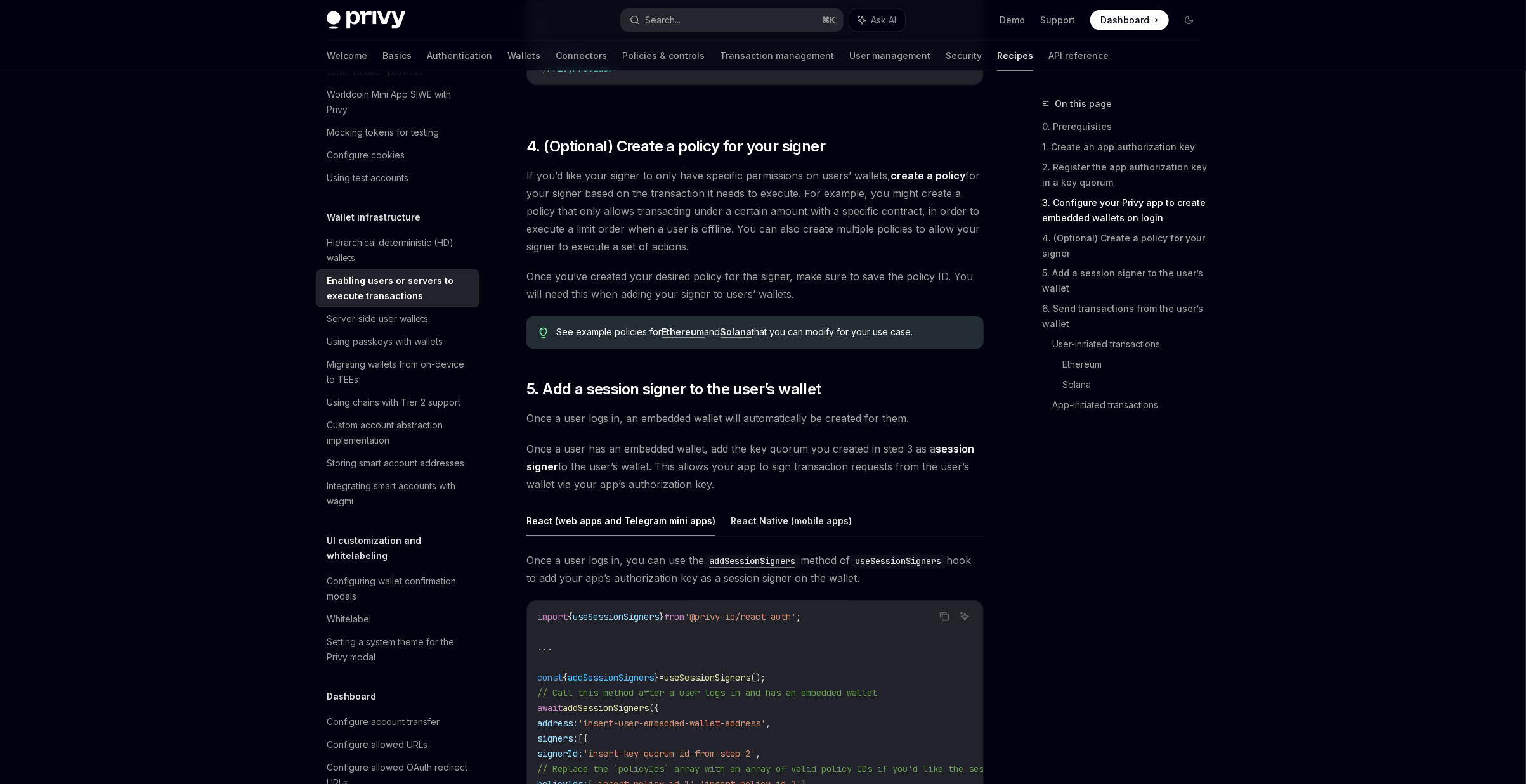
scroll to position [256, 0]
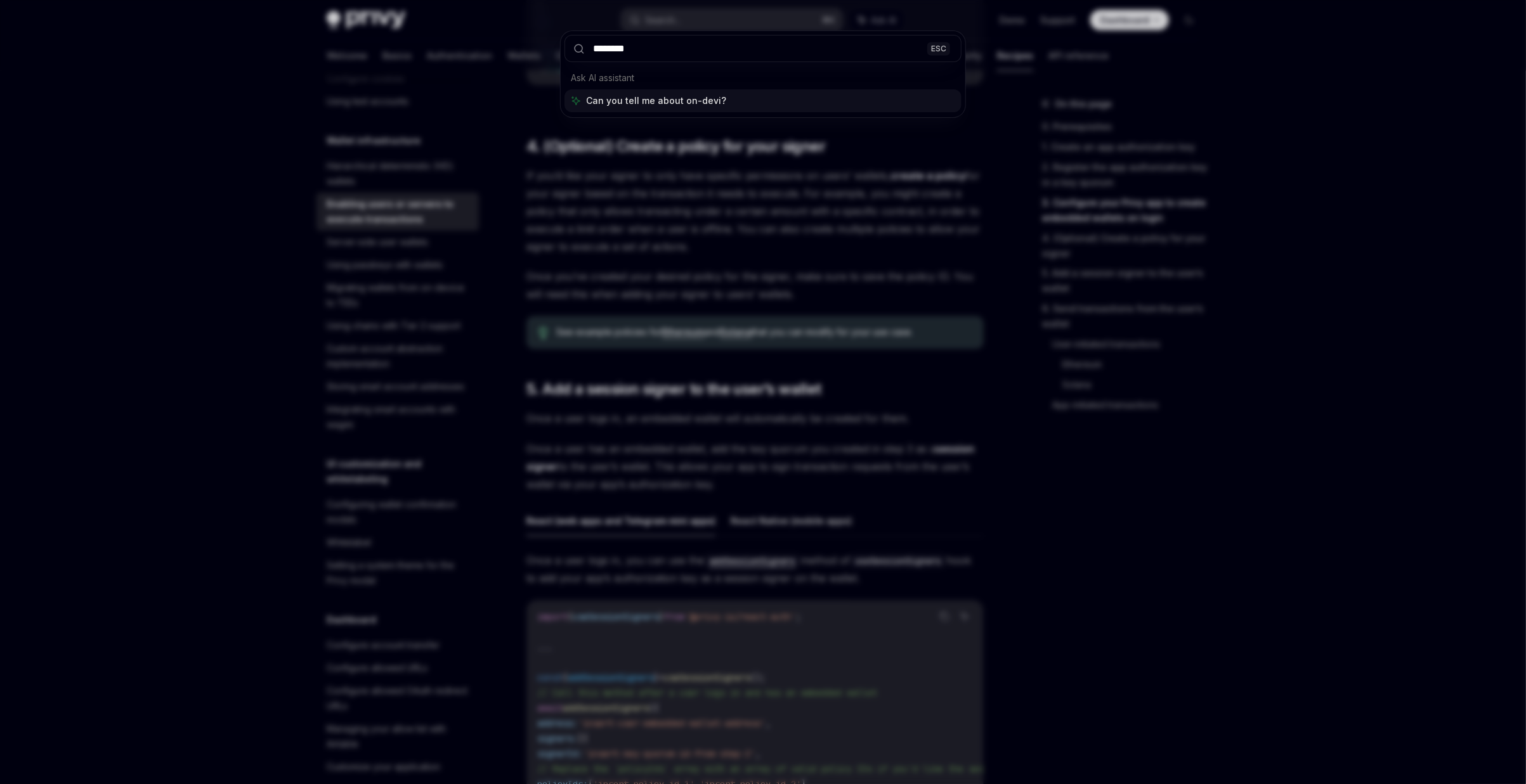
type input "*********"
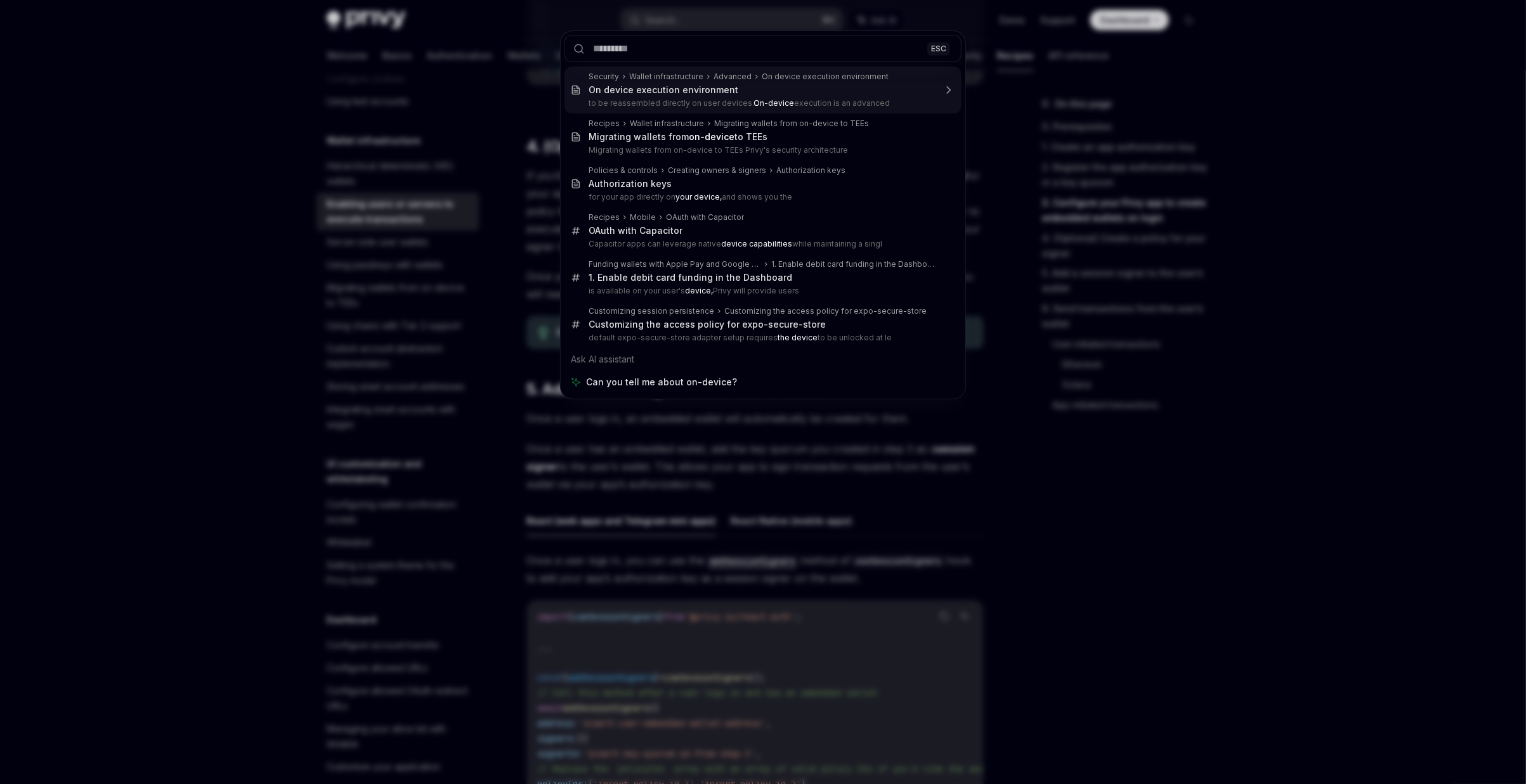
type textarea "*"
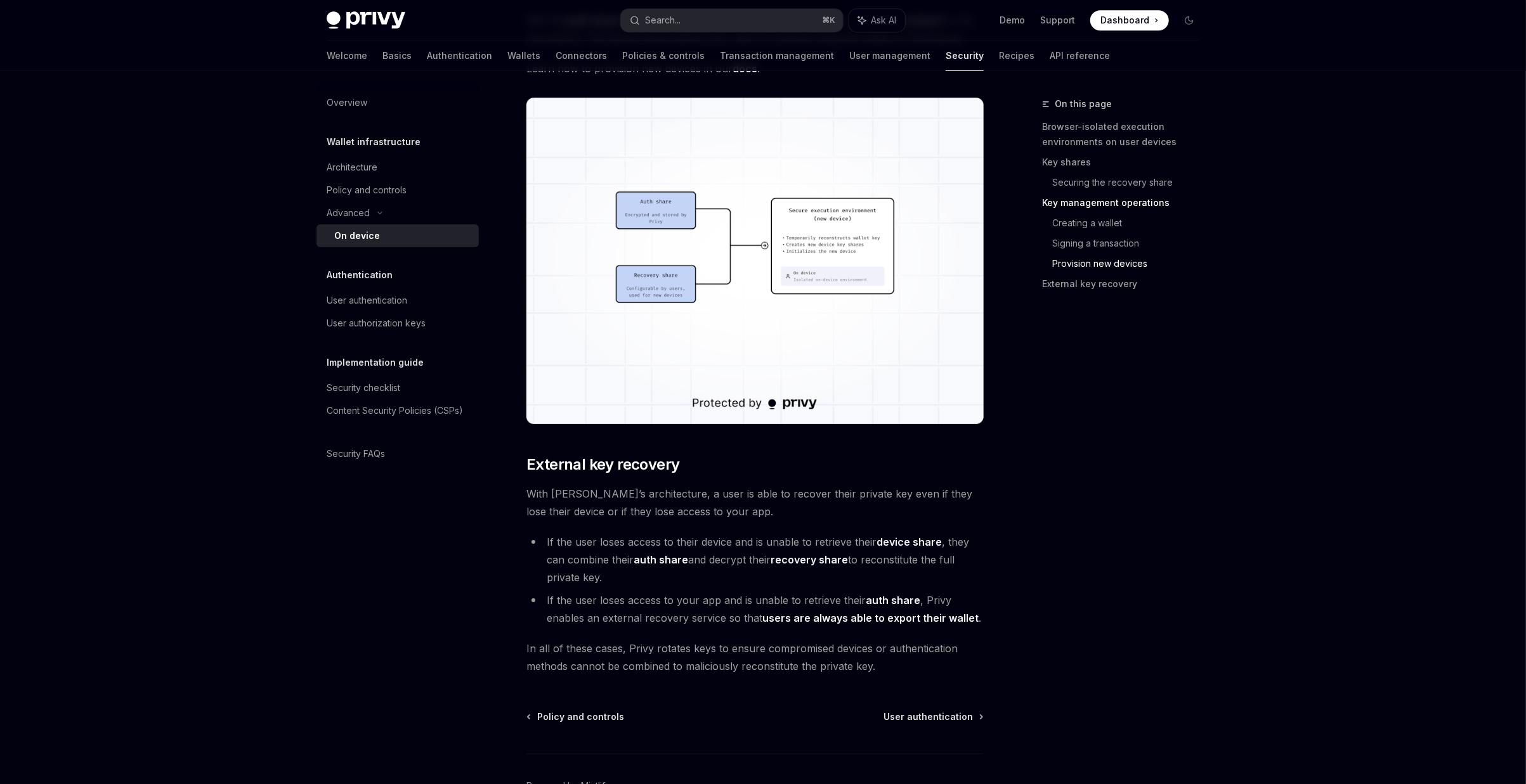
scroll to position [3243, 0]
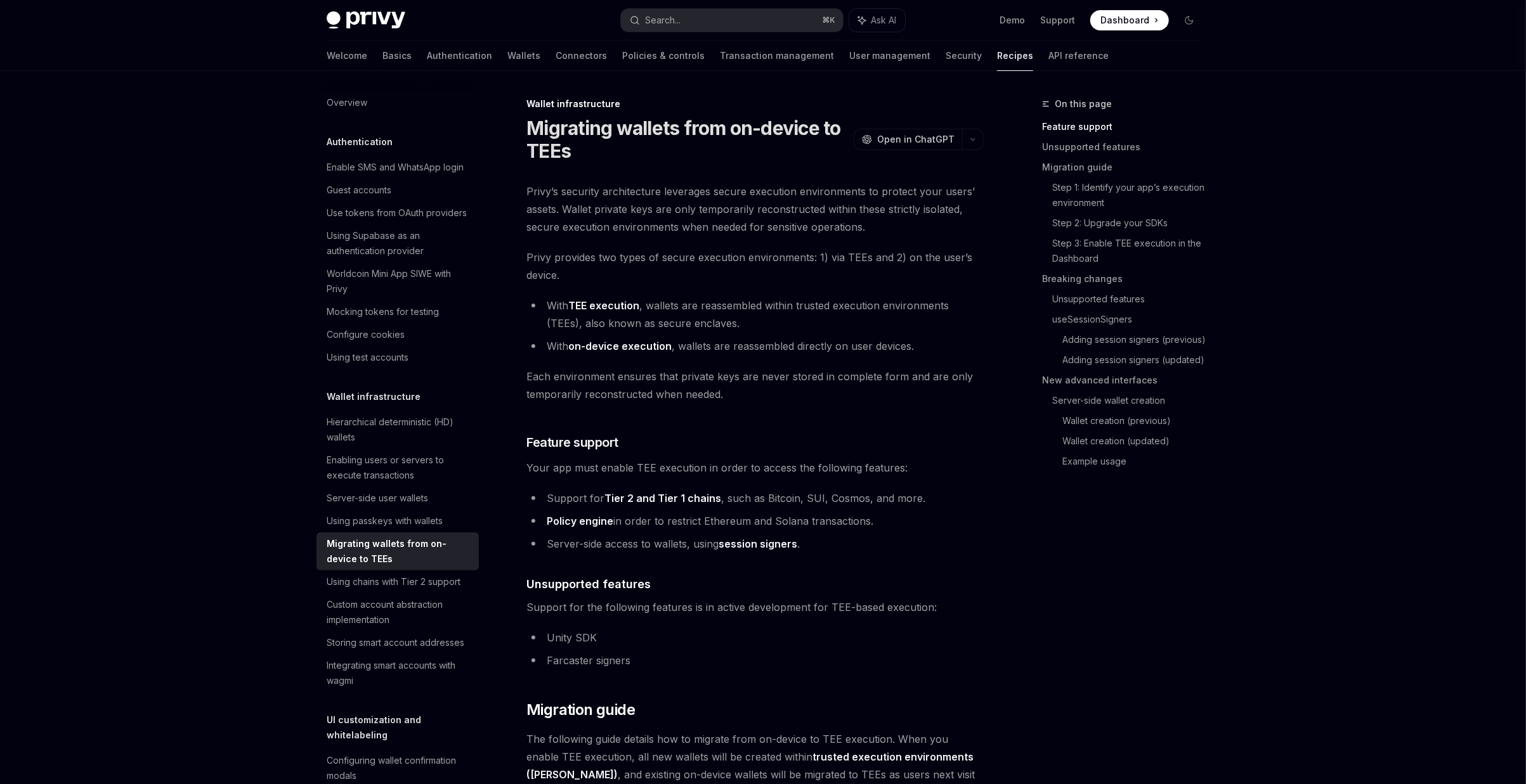
click at [636, 500] on link "Tier 2 and Tier 1 chains" at bounding box center [663, 498] width 117 height 13
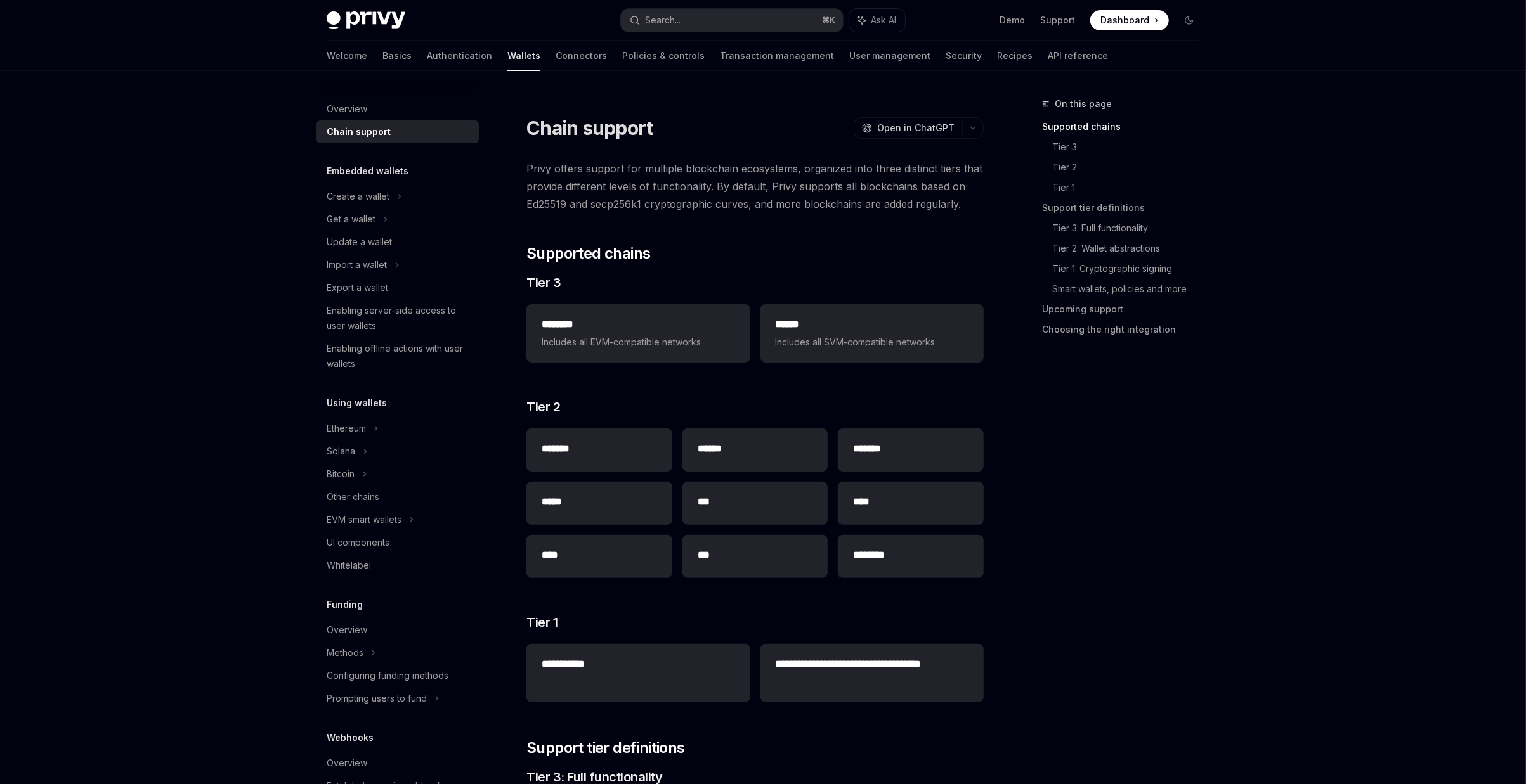
type textarea "*"
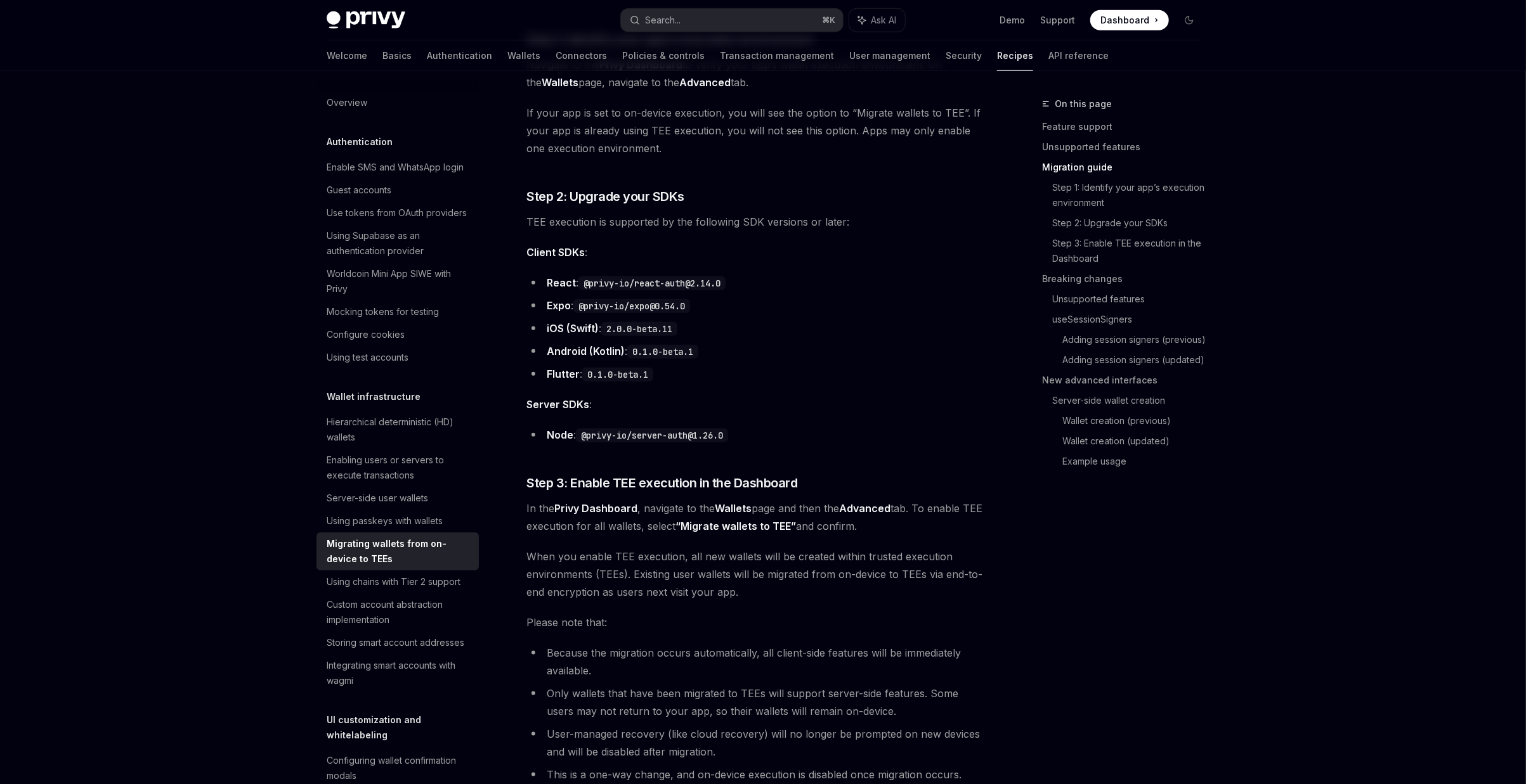
scroll to position [989, 0]
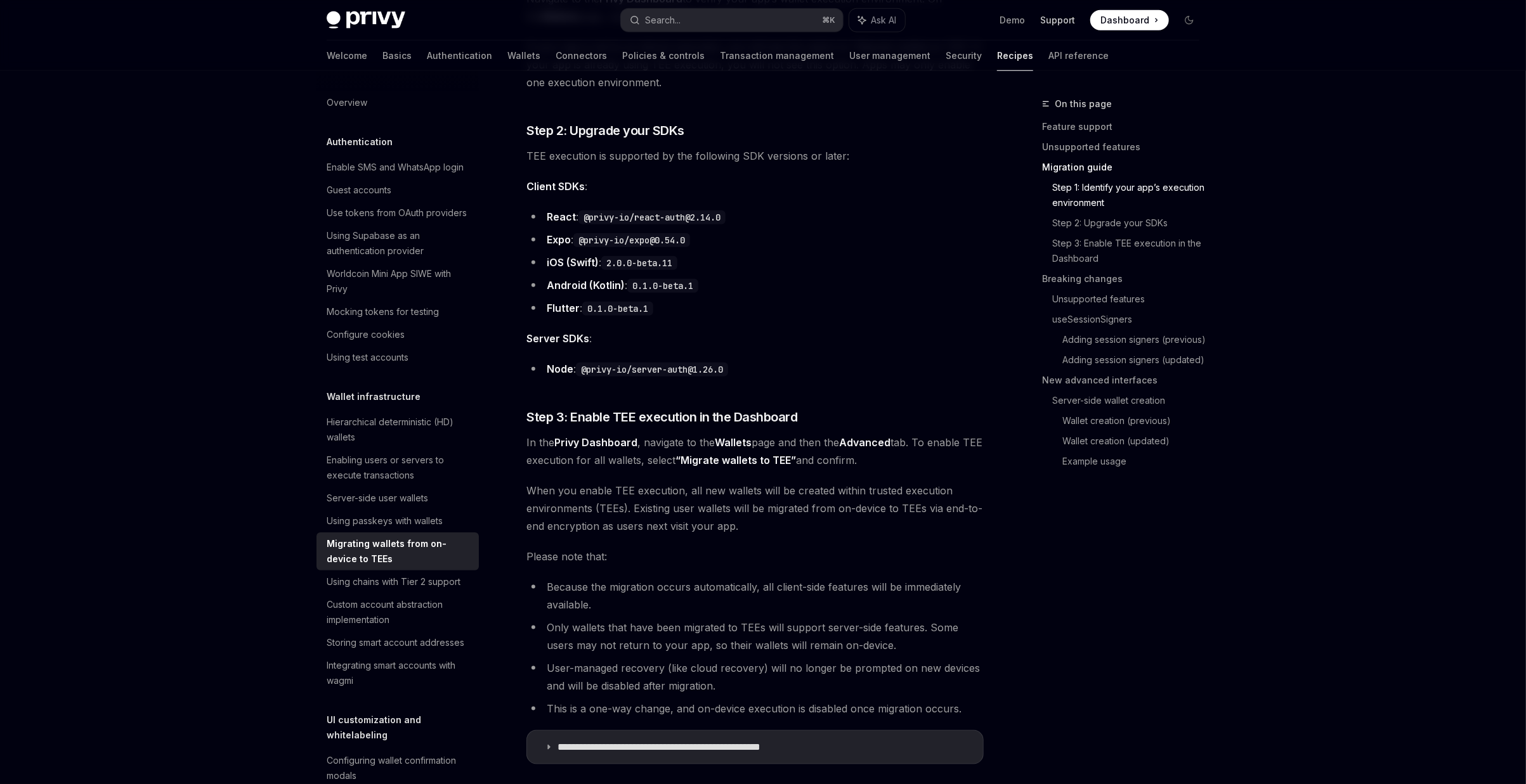
click at [1065, 20] on link "Support" at bounding box center [1057, 20] width 35 height 13
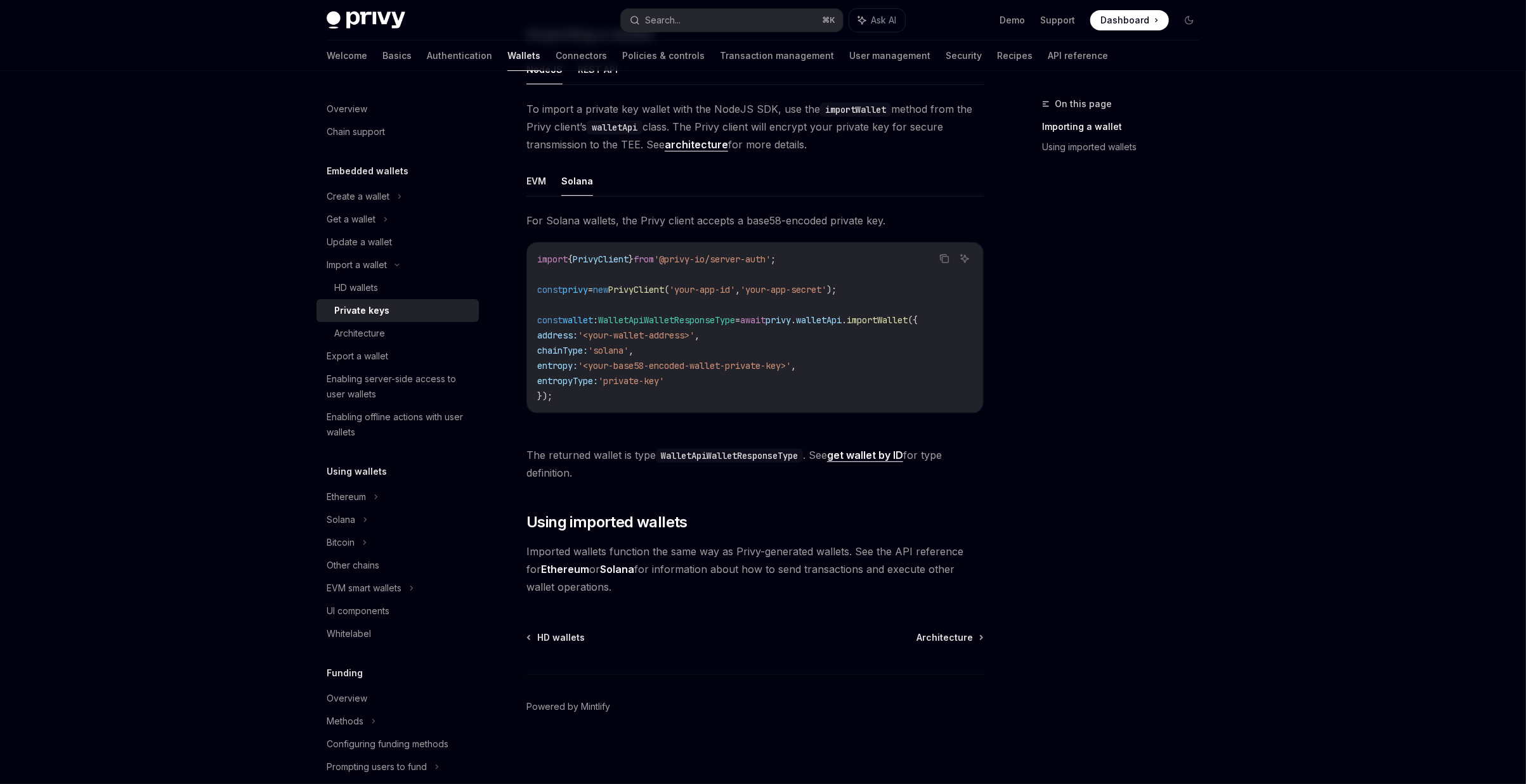
scroll to position [308, 0]
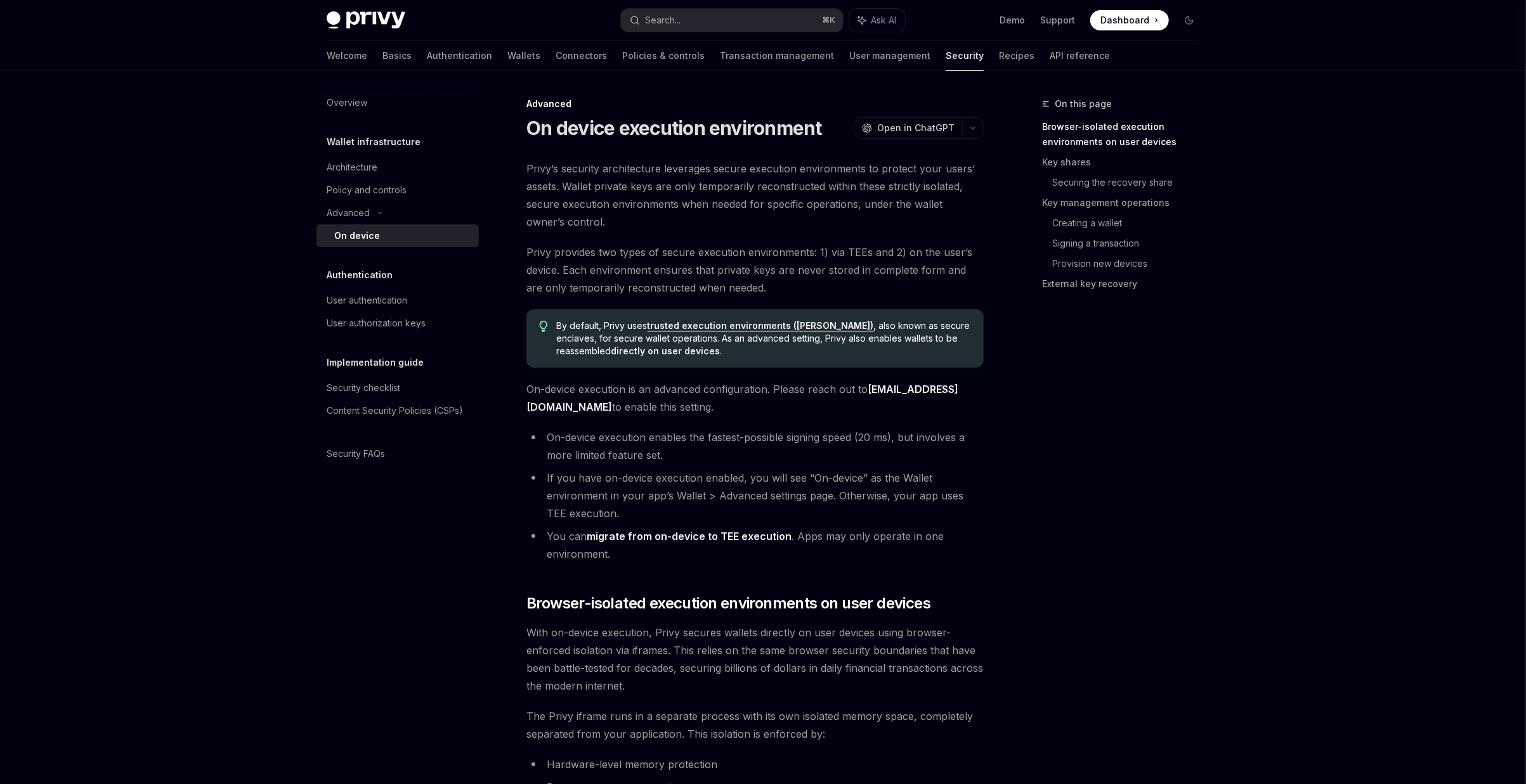
click at [640, 383] on span "On-device execution is an advanced configuration. Please reach out to [EMAIL_AD…" at bounding box center [754, 398] width 457 height 35
